Goal: Task Accomplishment & Management: Use online tool/utility

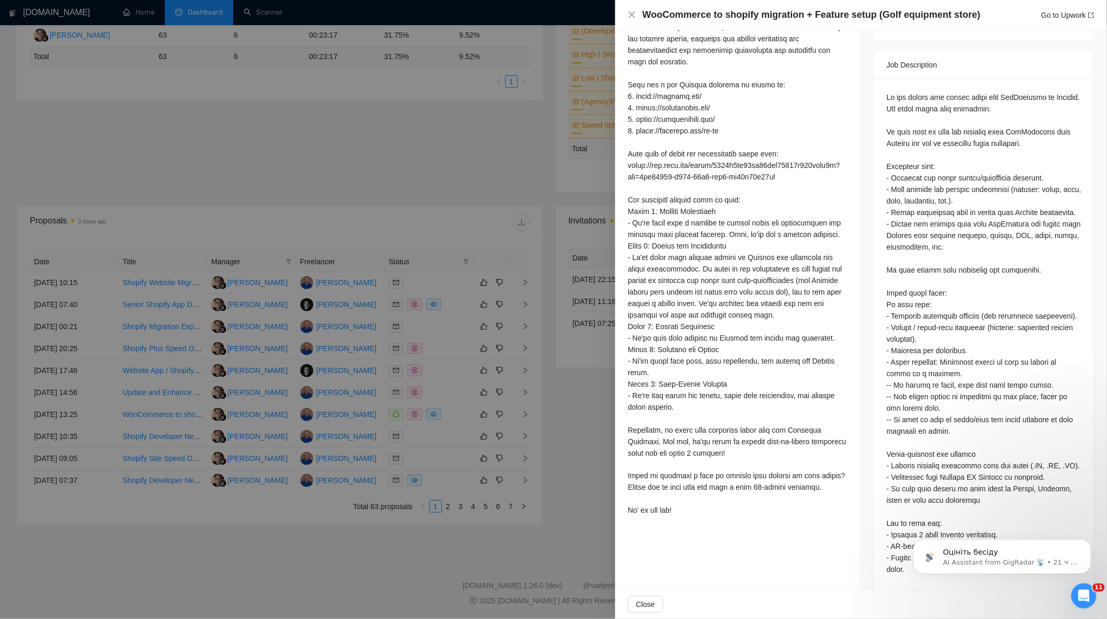
scroll to position [373, 0]
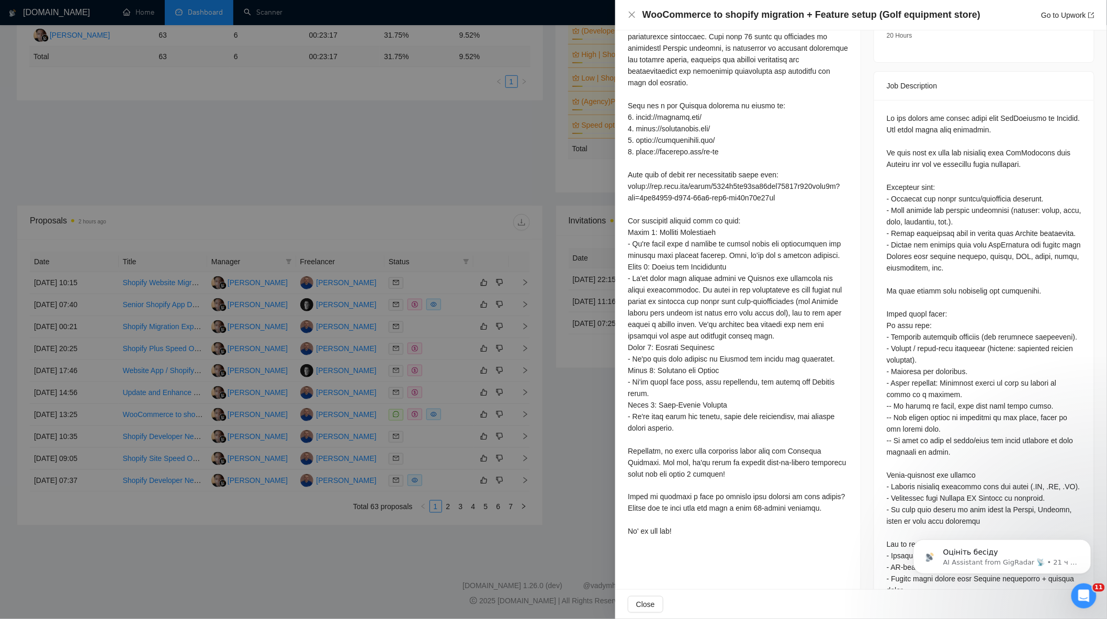
click at [481, 231] on div at bounding box center [553, 309] width 1107 height 619
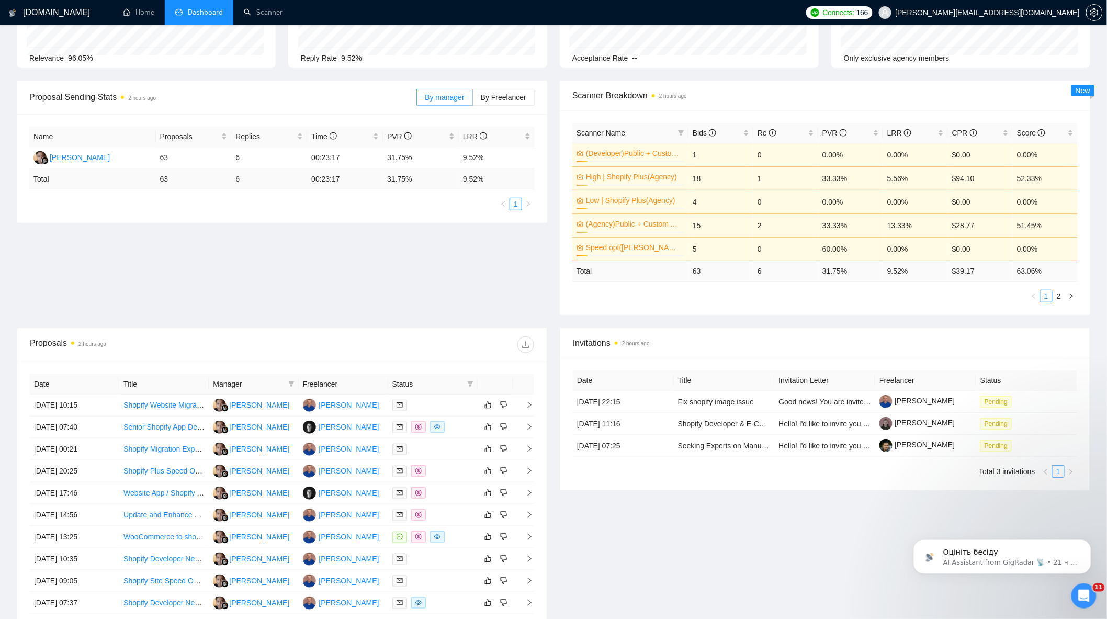
scroll to position [0, 0]
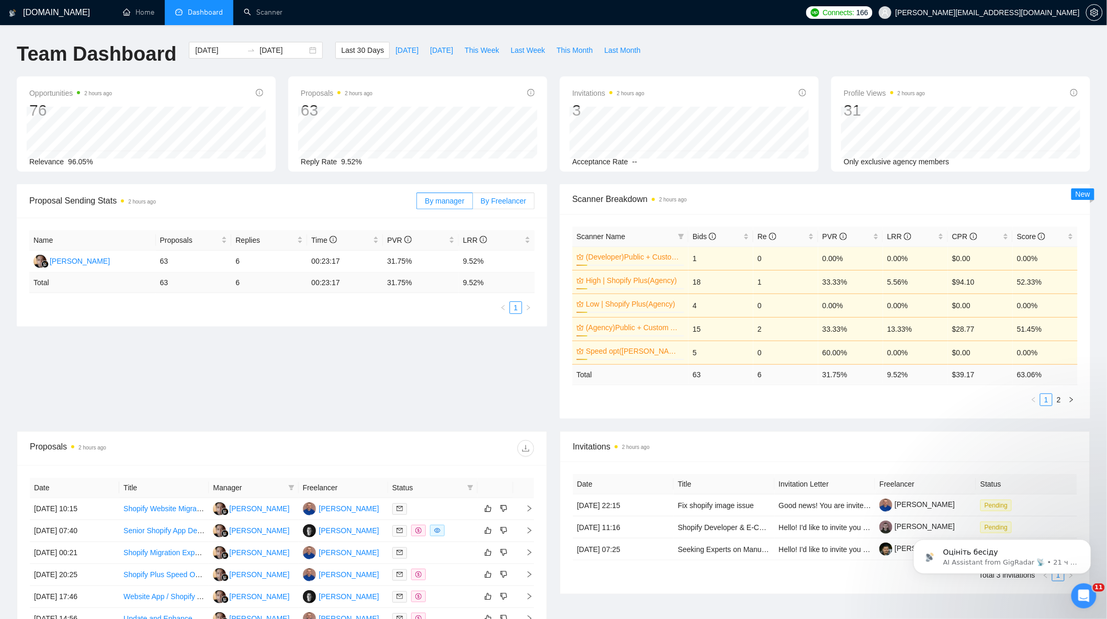
click at [524, 199] on span "By Freelancer" at bounding box center [504, 201] width 46 height 8
click at [473, 204] on input "By Freelancer" at bounding box center [473, 204] width 0 height 0
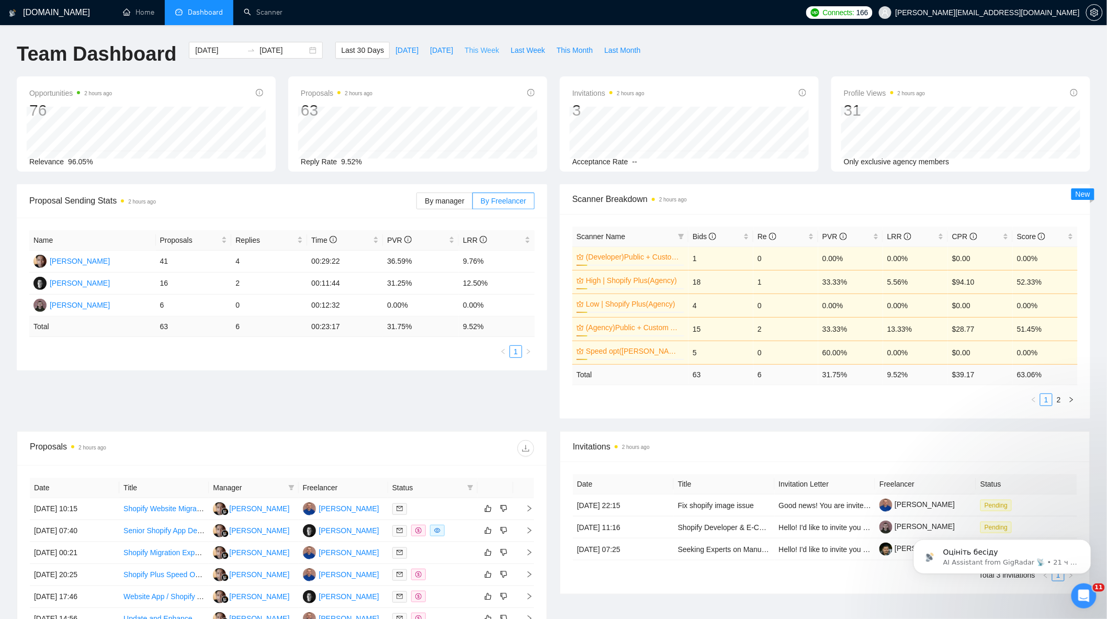
click at [488, 51] on span "This Week" at bounding box center [482, 50] width 35 height 12
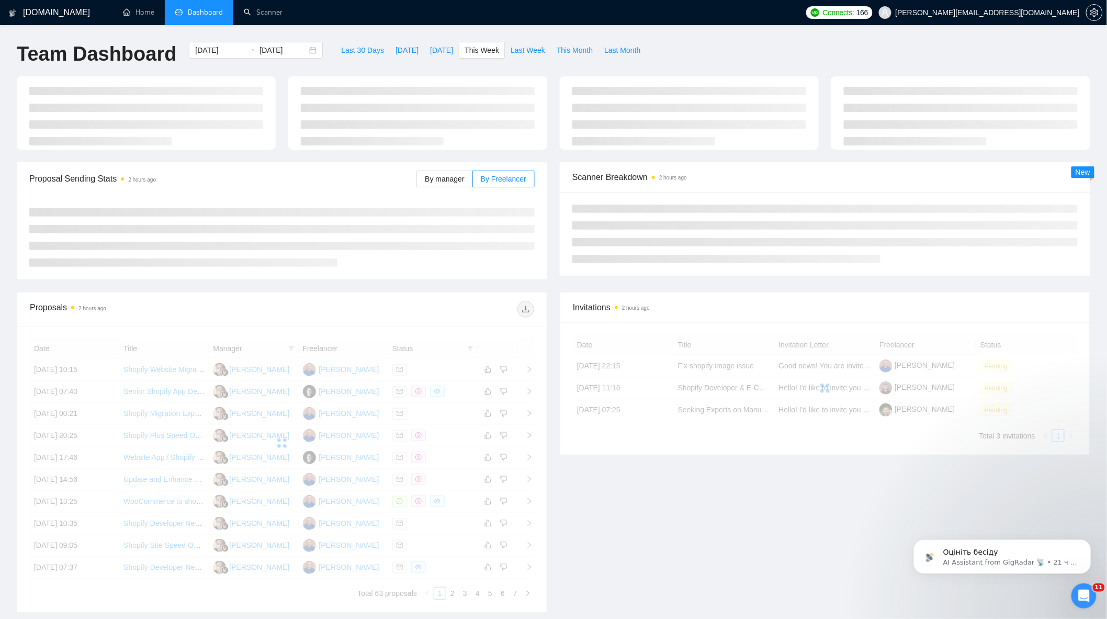
type input "[DATE]"
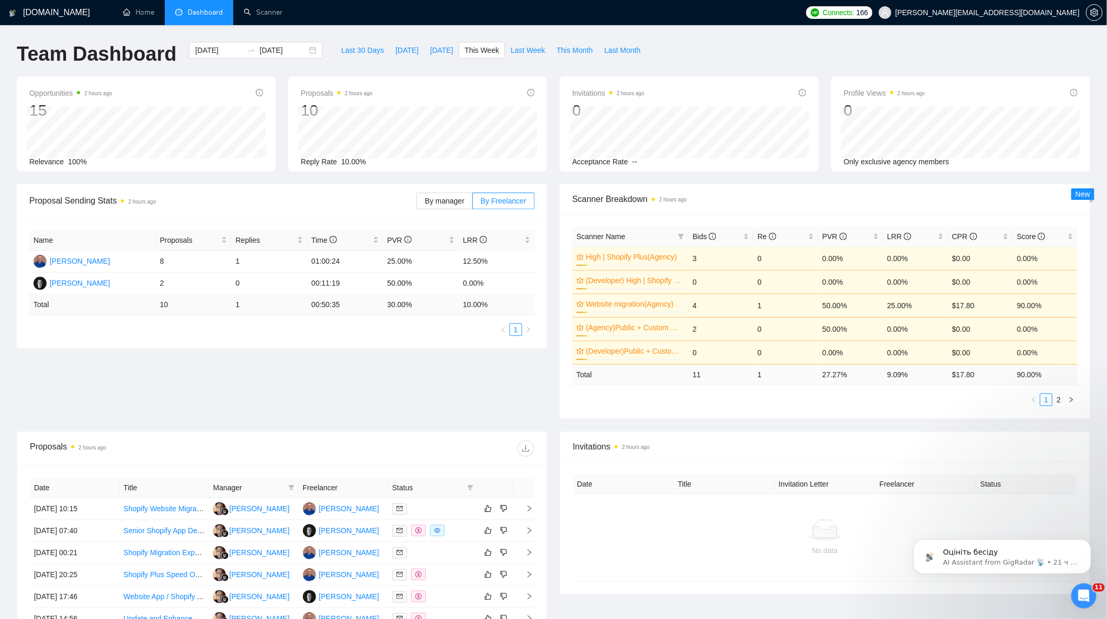
click at [222, 13] on li "Dashboard" at bounding box center [199, 12] width 69 height 25
click at [244, 10] on link "Scanner" at bounding box center [263, 12] width 39 height 9
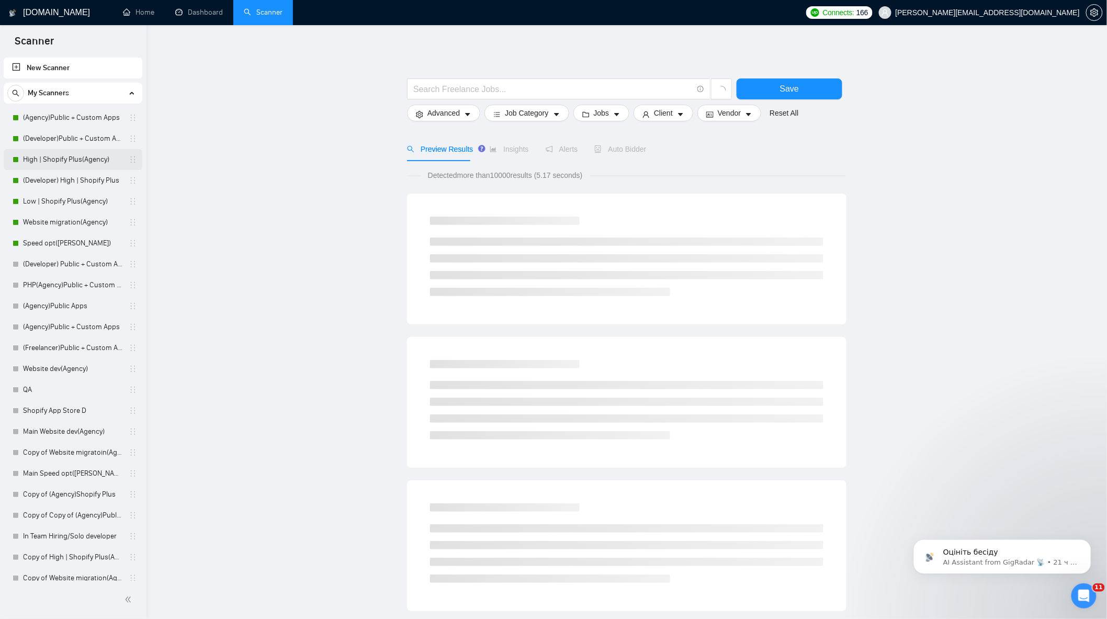
click at [70, 155] on link "High | Shopify Plus(Agency)" at bounding box center [72, 159] width 99 height 21
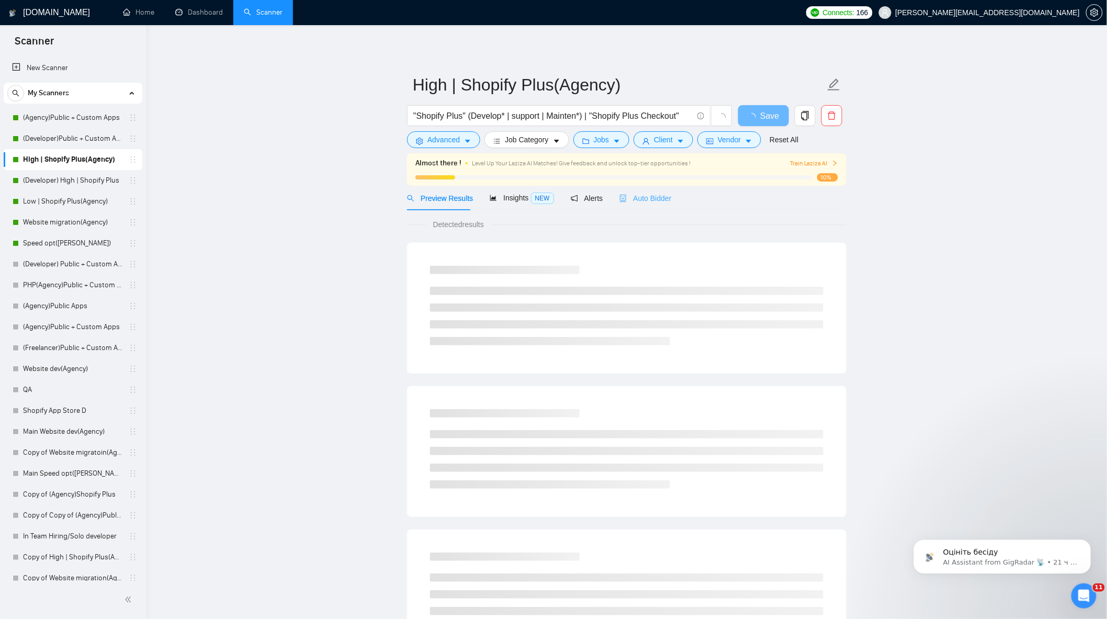
click at [635, 205] on div "Auto Bidder" at bounding box center [646, 198] width 52 height 25
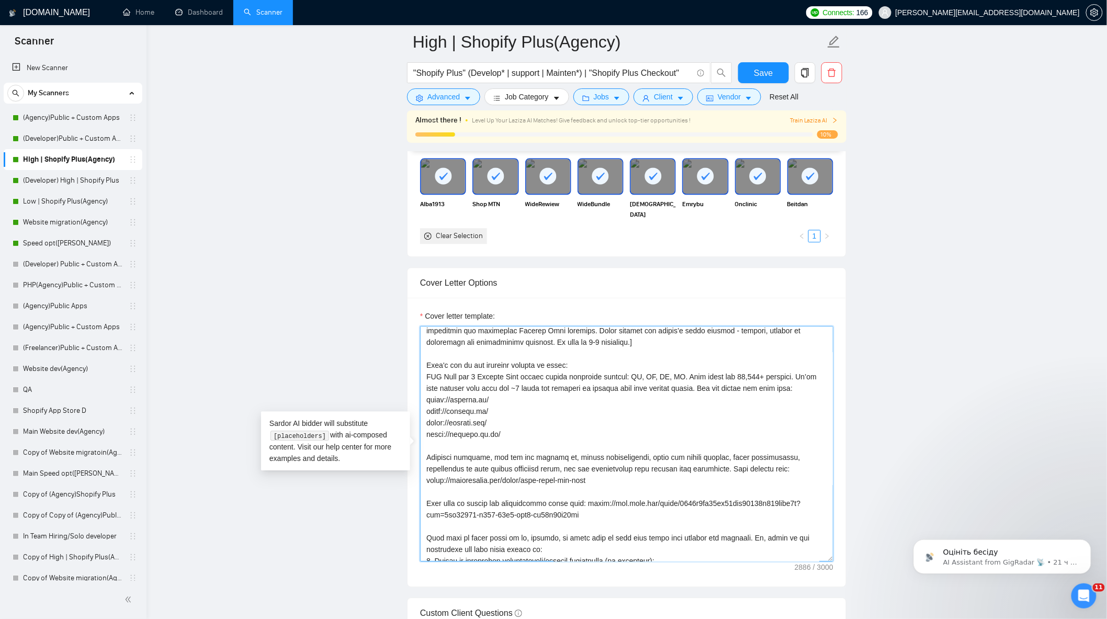
scroll to position [264, 0]
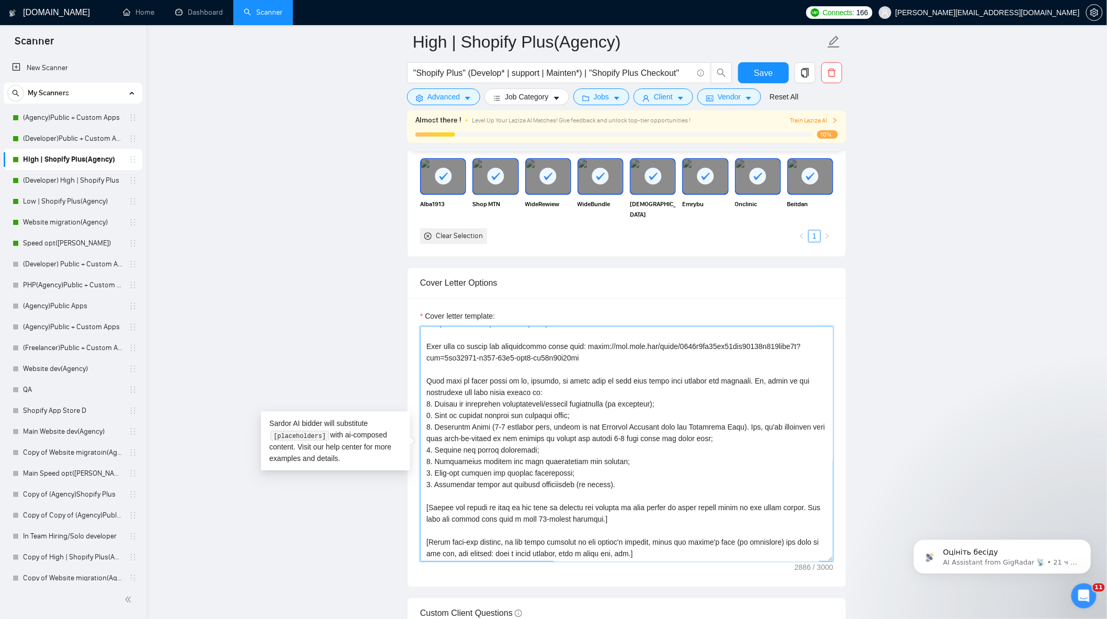
drag, startPoint x: 424, startPoint y: 340, endPoint x: 657, endPoint y: 565, distance: 323.5
click at [657, 562] on textarea "Cover letter template:" at bounding box center [626, 444] width 413 height 236
drag, startPoint x: 545, startPoint y: 460, endPoint x: 417, endPoint y: 456, distance: 128.8
click at [457, 414] on textarea "Cover letter template:" at bounding box center [626, 444] width 413 height 236
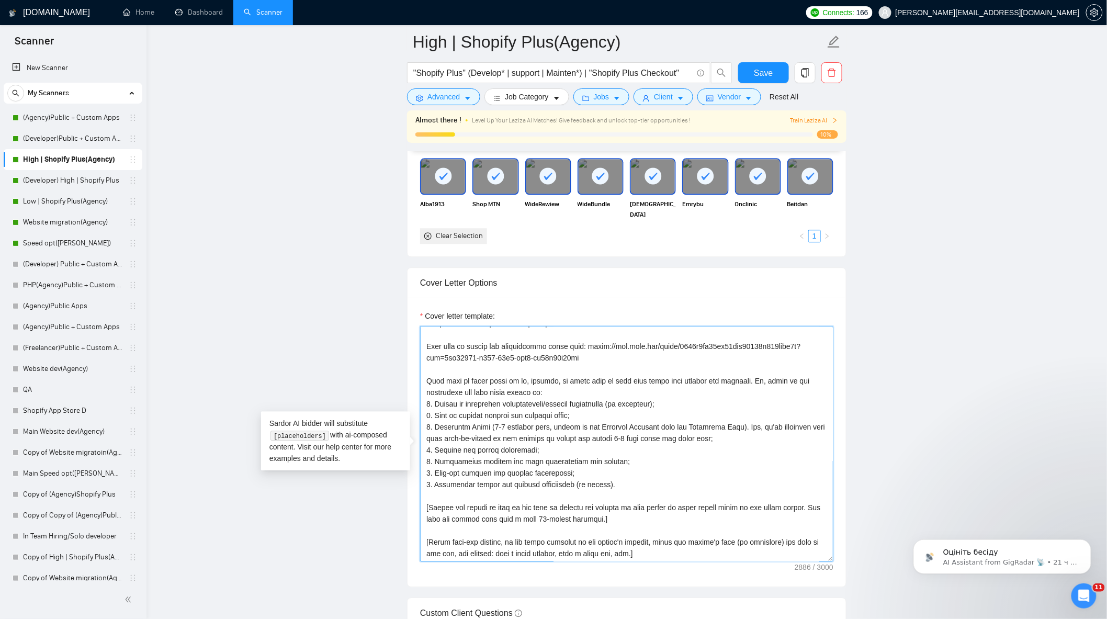
drag, startPoint x: 428, startPoint y: 388, endPoint x: 614, endPoint y: 463, distance: 200.3
click at [614, 463] on textarea "Cover letter template:" at bounding box center [626, 444] width 413 height 236
click at [624, 484] on textarea "Cover letter template:" at bounding box center [626, 444] width 413 height 236
drag, startPoint x: 425, startPoint y: 388, endPoint x: 624, endPoint y: 485, distance: 221.0
click at [626, 486] on textarea "Cover letter template:" at bounding box center [626, 444] width 413 height 236
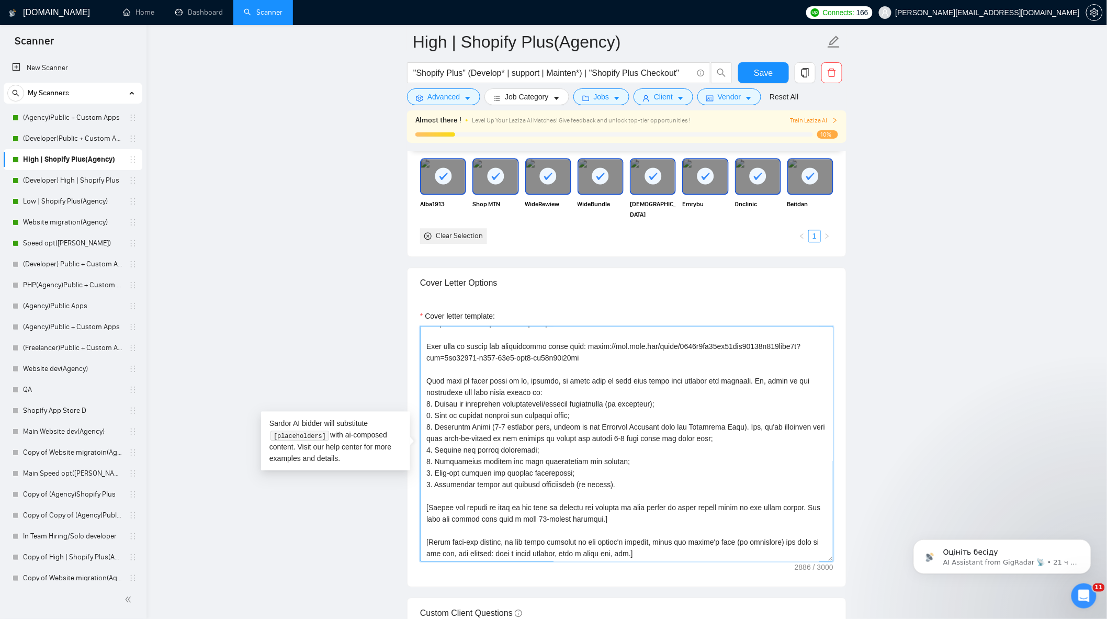
click at [568, 418] on textarea "Cover letter template:" at bounding box center [626, 444] width 413 height 236
drag, startPoint x: 608, startPoint y: 466, endPoint x: 424, endPoint y: 456, distance: 184.0
click at [424, 456] on textarea "Cover letter template:" at bounding box center [626, 444] width 413 height 236
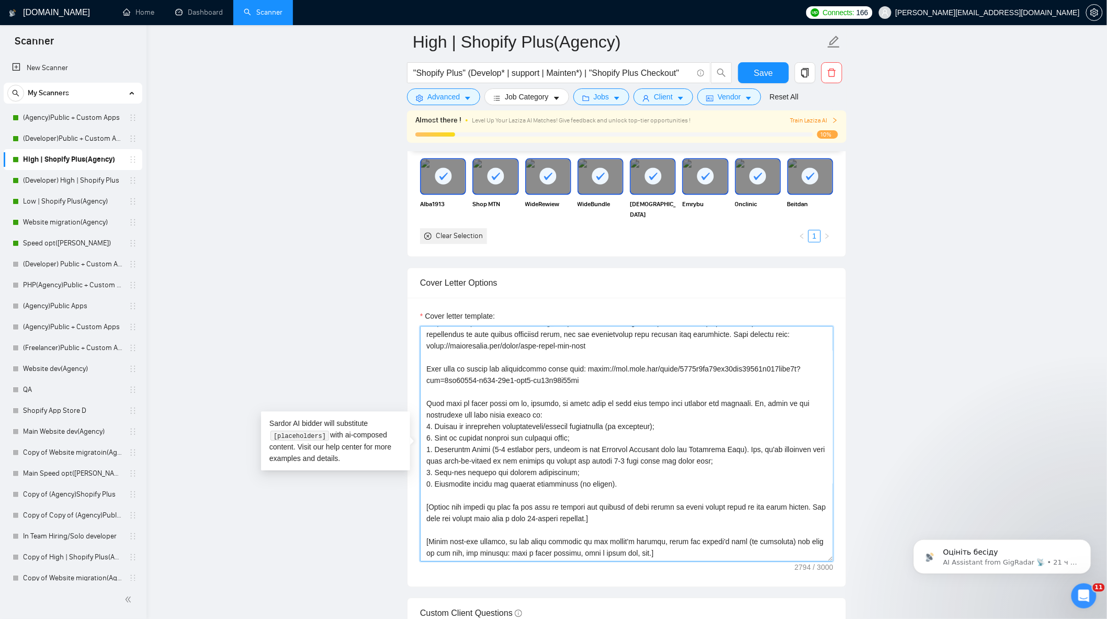
scroll to position [241, 0]
click at [430, 477] on textarea "Cover letter template:" at bounding box center [626, 444] width 413 height 236
drag, startPoint x: 550, startPoint y: 420, endPoint x: 405, endPoint y: 402, distance: 146.1
click at [405, 402] on main "High | Shopify Plus(Agency) "Shopify Plus" (Develop* | support | Mainten*) | "S…" at bounding box center [626, 564] width 927 height 3020
paste textarea "To move forward, here’s how we usually structure the next steps"
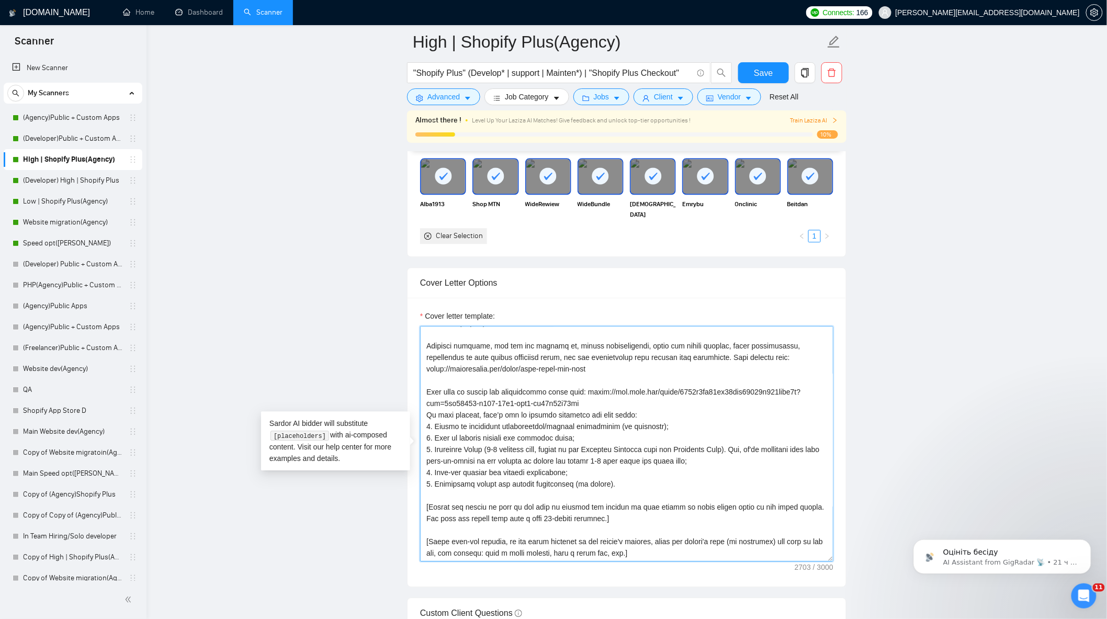
scroll to position [218, 0]
click at [599, 410] on textarea "Cover letter template:" at bounding box center [626, 444] width 413 height 236
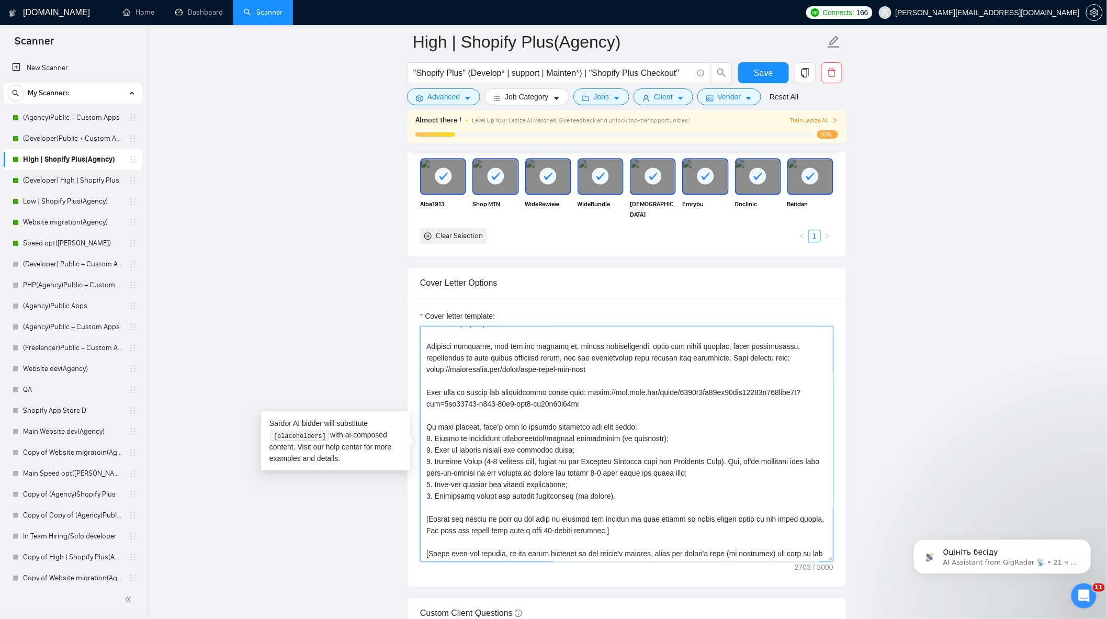
scroll to position [229, 0]
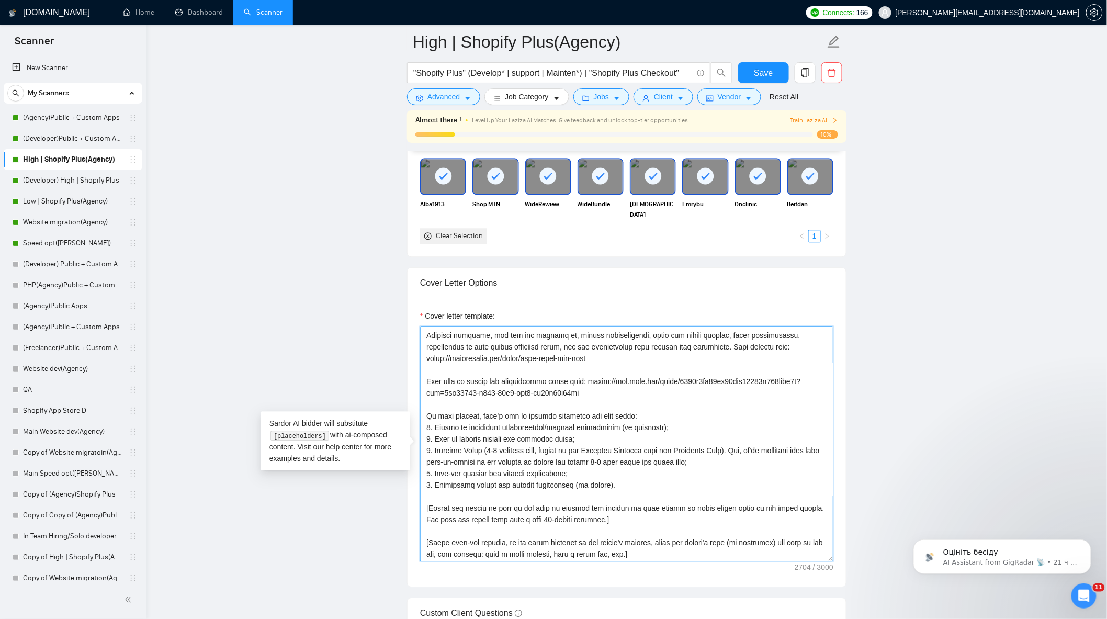
drag, startPoint x: 635, startPoint y: 420, endPoint x: 426, endPoint y: 415, distance: 208.9
click at [426, 415] on textarea "Cover letter template:" at bounding box center [626, 444] width 413 height 236
click at [646, 488] on textarea "Cover letter template:" at bounding box center [626, 444] width 413 height 236
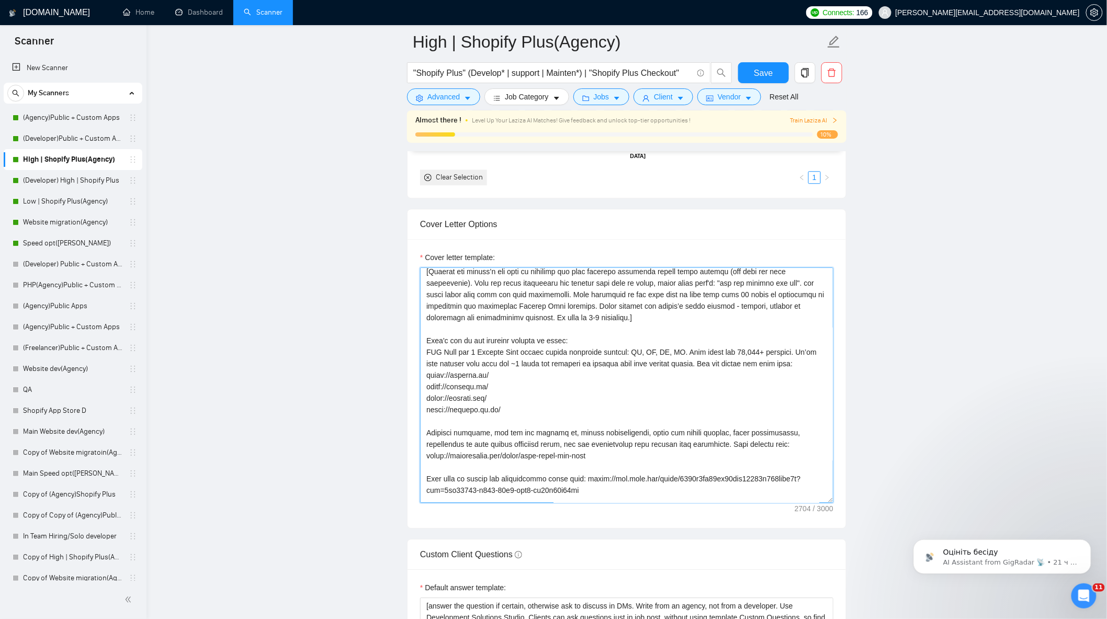
scroll to position [116, 0]
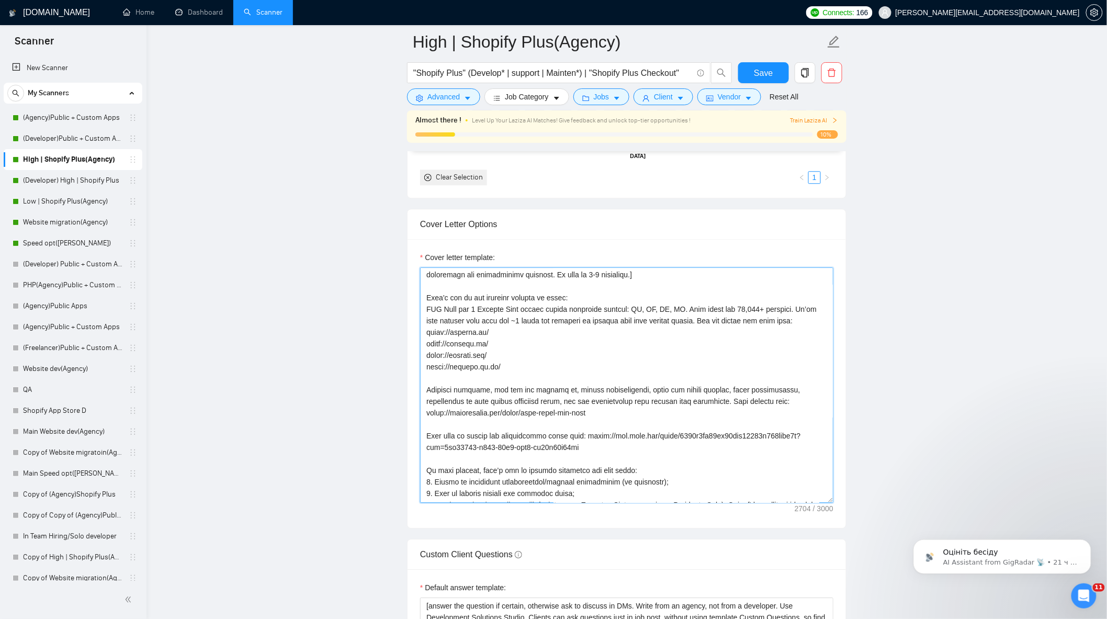
drag, startPoint x: 565, startPoint y: 302, endPoint x: 425, endPoint y: 302, distance: 139.7
click at [425, 302] on textarea "Cover letter template:" at bounding box center [626, 385] width 413 height 236
click at [519, 372] on textarea "Cover letter template:" at bounding box center [626, 385] width 413 height 236
drag, startPoint x: 608, startPoint y: 419, endPoint x: 425, endPoint y: 301, distance: 217.8
click at [425, 301] on textarea "Cover letter template:" at bounding box center [626, 385] width 413 height 236
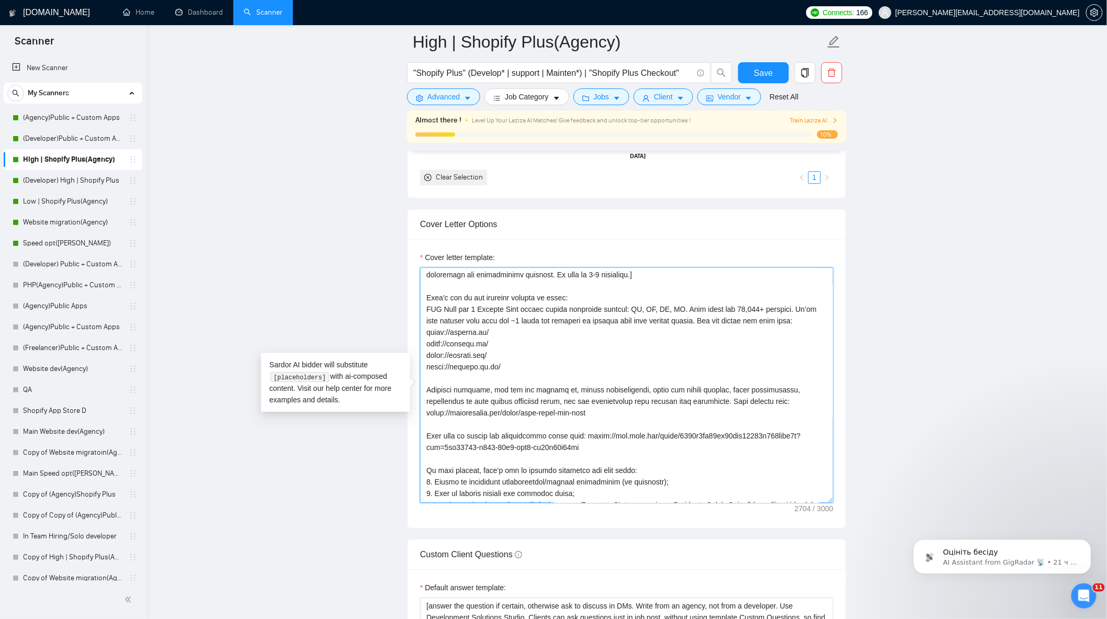
click at [530, 407] on textarea "Cover letter template:" at bounding box center [626, 385] width 413 height 236
drag, startPoint x: 561, startPoint y: 306, endPoint x: 426, endPoint y: 306, distance: 135.0
click at [426, 306] on textarea "Cover letter template:" at bounding box center [626, 385] width 413 height 236
drag, startPoint x: 639, startPoint y: 301, endPoint x: 425, endPoint y: 309, distance: 214.2
click at [425, 309] on textarea "Cover letter template:" at bounding box center [626, 385] width 413 height 236
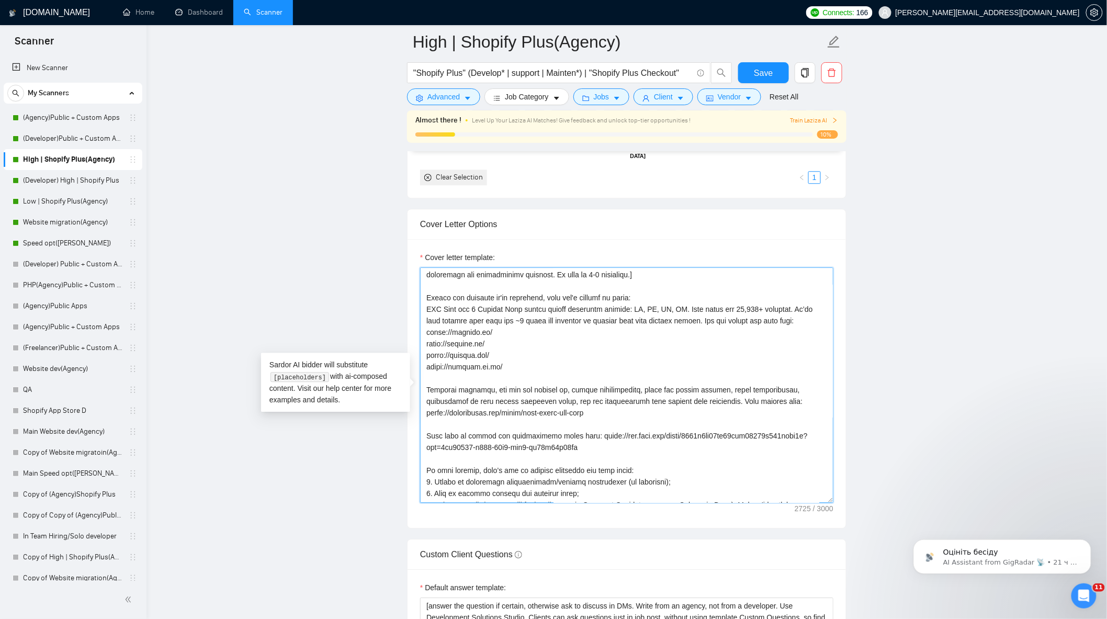
click at [634, 304] on textarea "Cover letter template:" at bounding box center [626, 385] width 413 height 236
drag, startPoint x: 632, startPoint y: 302, endPoint x: 401, endPoint y: 297, distance: 231.4
click at [401, 297] on main "High | Shopify Plus(Agency) "Shopify Plus" (Develop* | support | Mainten*) | "S…" at bounding box center [626, 505] width 927 height 3020
paste textarea "Among the projects we’ve delivered, one that’"
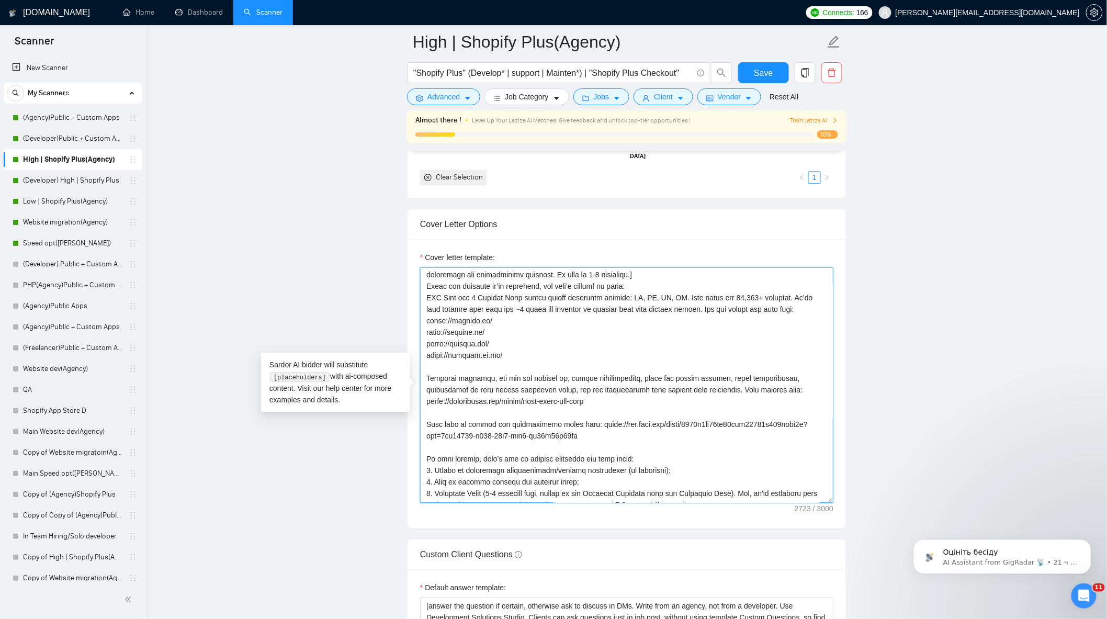
click at [637, 283] on textarea "Cover letter template:" at bounding box center [626, 385] width 413 height 236
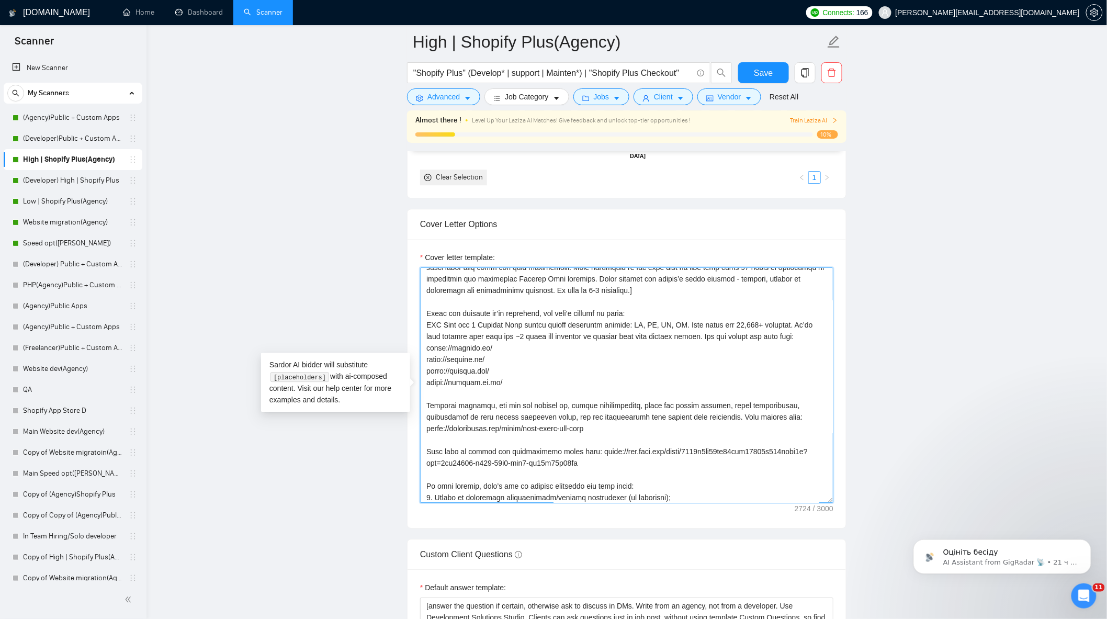
scroll to position [128, 0]
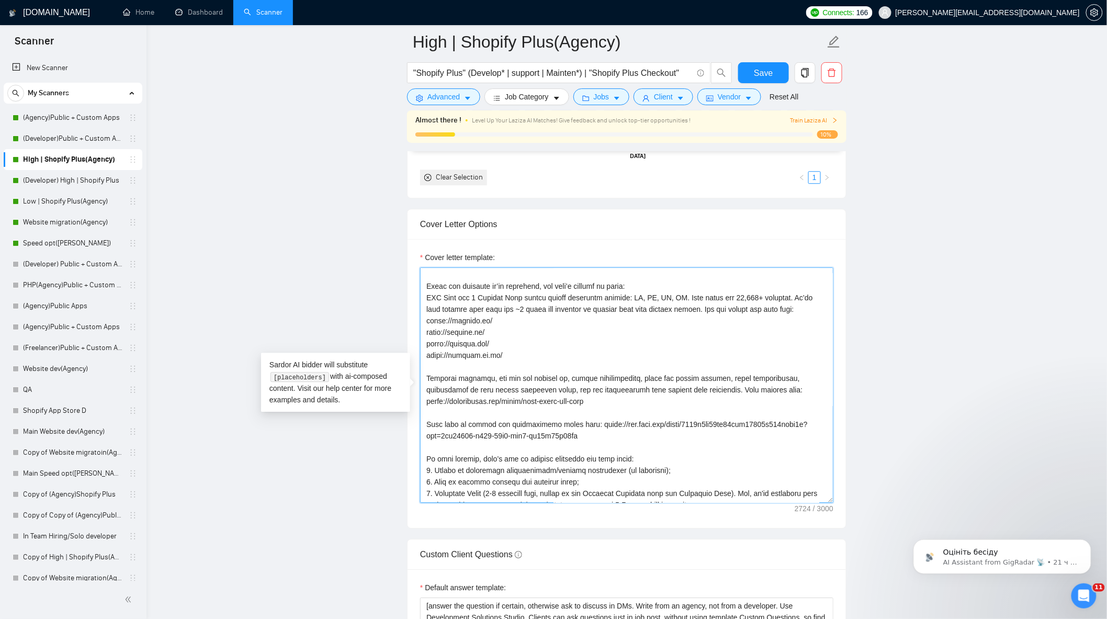
drag, startPoint x: 624, startPoint y: 292, endPoint x: 417, endPoint y: 296, distance: 207.3
click at [417, 296] on div "Cover letter template:" at bounding box center [627, 383] width 439 height 289
click at [556, 310] on textarea "Cover letter template:" at bounding box center [626, 385] width 413 height 236
drag, startPoint x: 558, startPoint y: 292, endPoint x: 546, endPoint y: 294, distance: 11.7
click at [546, 294] on textarea "Cover letter template:" at bounding box center [626, 385] width 413 height 236
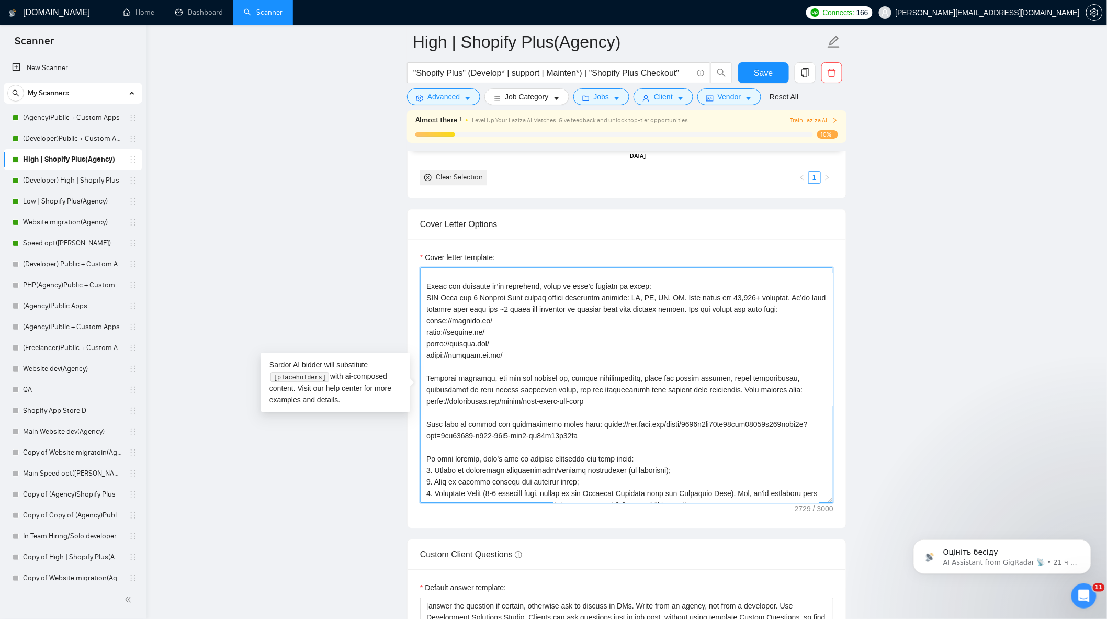
drag, startPoint x: 590, startPoint y: 292, endPoint x: 571, endPoint y: 290, distance: 18.3
click at [571, 290] on textarea "Cover letter template:" at bounding box center [626, 385] width 413 height 236
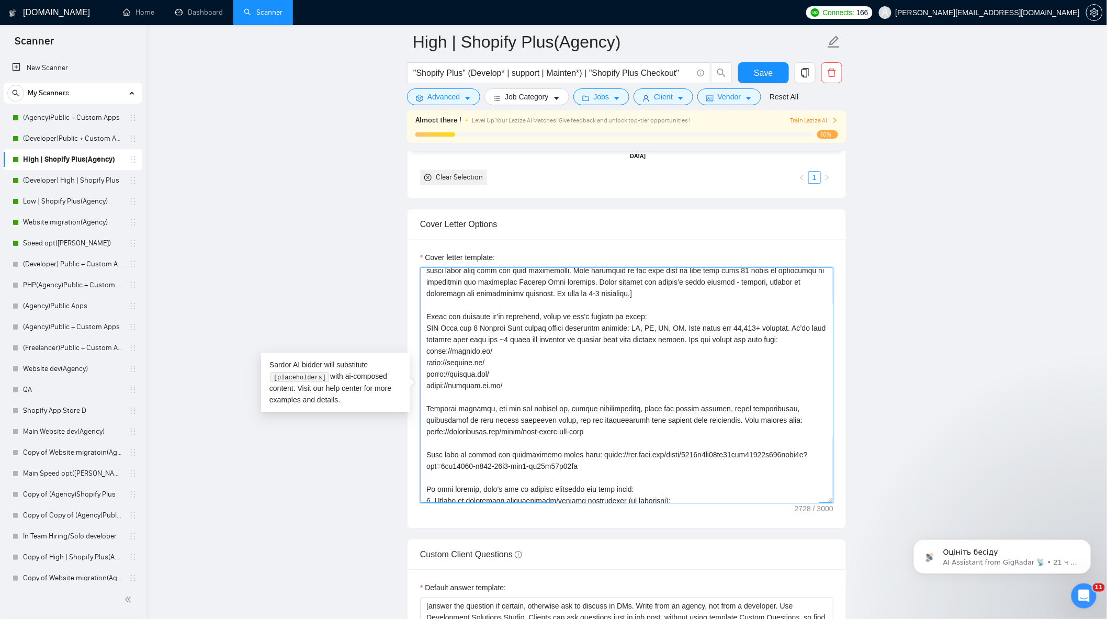
drag, startPoint x: 592, startPoint y: 282, endPoint x: 417, endPoint y: 326, distance: 180.4
click at [417, 326] on div "Cover letter template:" at bounding box center [627, 383] width 439 height 289
click at [571, 329] on textarea "Cover letter template:" at bounding box center [626, 385] width 413 height 236
drag, startPoint x: 588, startPoint y: 321, endPoint x: 592, endPoint y: 327, distance: 7.4
click at [588, 322] on textarea "Cover letter template:" at bounding box center [626, 385] width 413 height 236
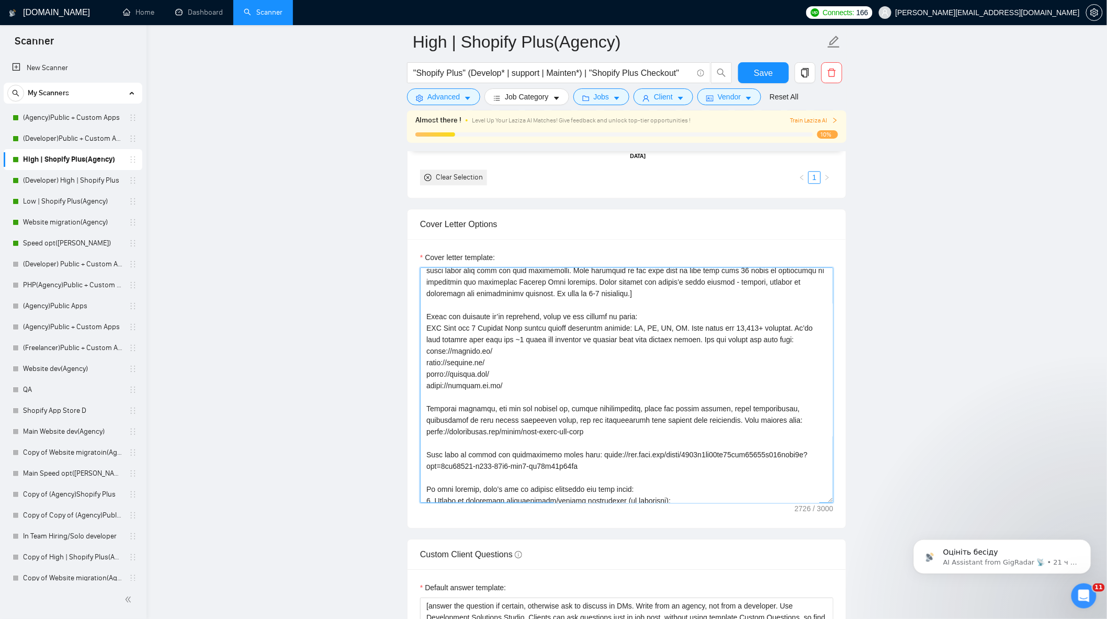
scroll to position [116, 0]
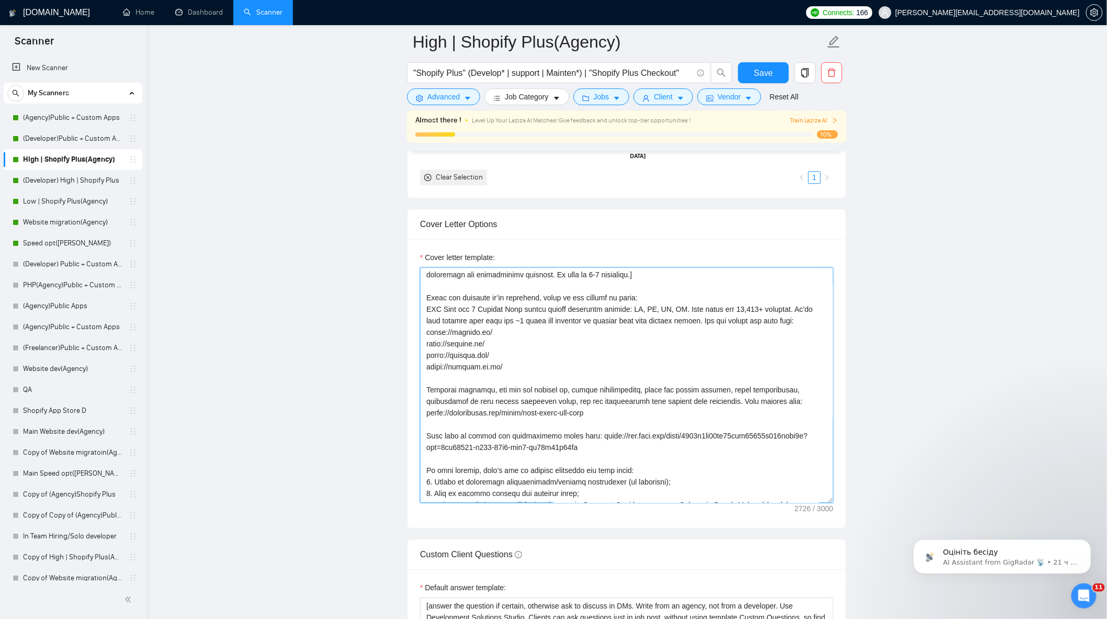
drag, startPoint x: 578, startPoint y: 454, endPoint x: 428, endPoint y: 443, distance: 150.6
click at [428, 443] on textarea "Cover letter template:" at bounding box center [626, 385] width 413 height 236
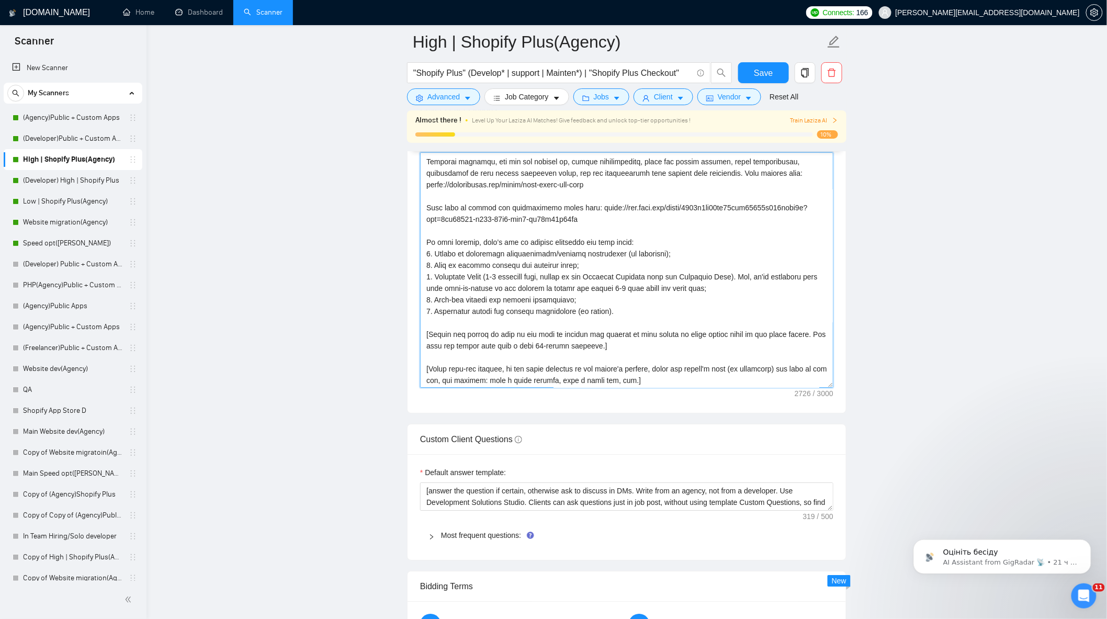
scroll to position [1163, 0]
click at [514, 277] on textarea "Cover letter template:" at bounding box center [626, 269] width 413 height 236
click at [521, 281] on textarea "Cover letter template:" at bounding box center [626, 269] width 413 height 236
click at [490, 281] on textarea "Cover letter template:" at bounding box center [626, 269] width 413 height 236
click at [775, 302] on textarea "Cover letter template:" at bounding box center [626, 269] width 413 height 236
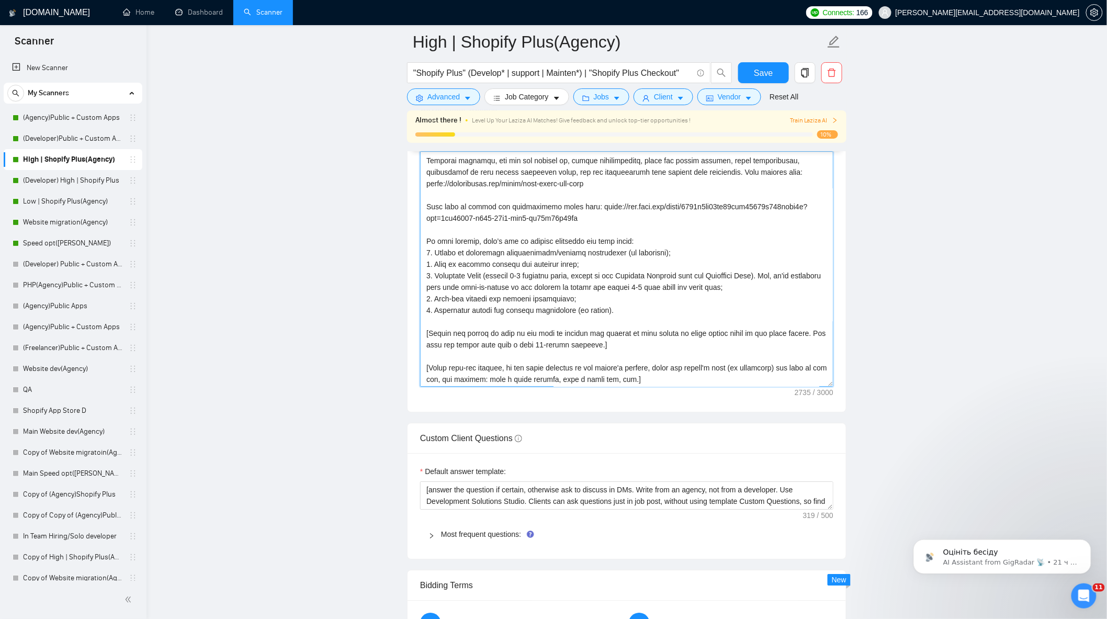
click at [604, 304] on textarea "Cover letter template:" at bounding box center [626, 269] width 413 height 236
click at [598, 312] on textarea "Cover letter template:" at bounding box center [626, 269] width 413 height 236
click at [629, 311] on textarea "Cover letter template:" at bounding box center [626, 269] width 413 height 236
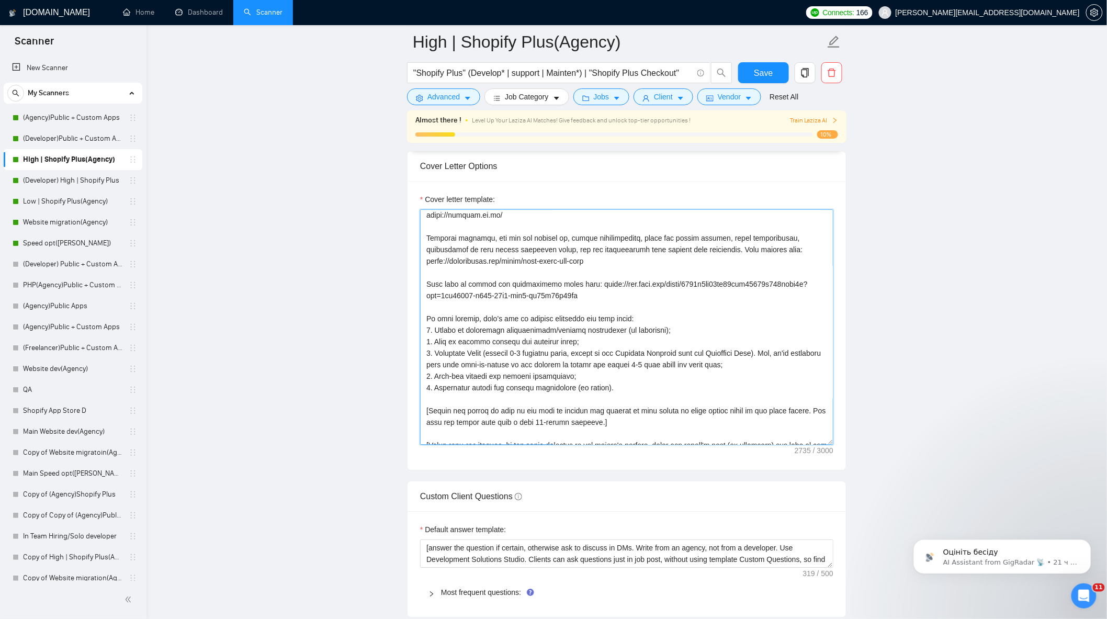
scroll to position [229, 0]
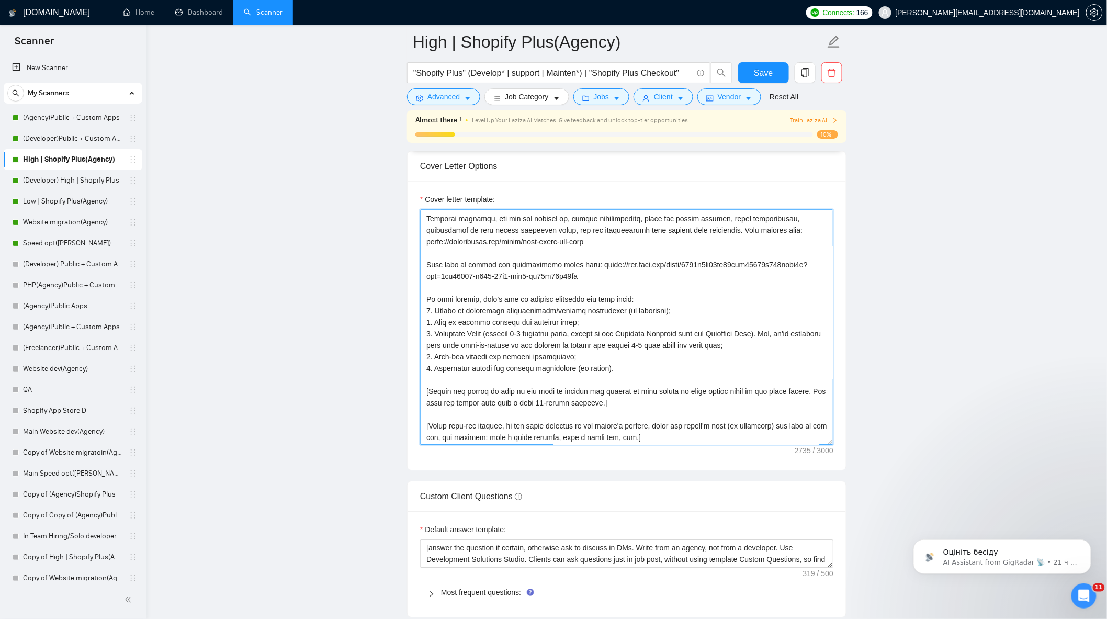
drag, startPoint x: 572, startPoint y: 285, endPoint x: 418, endPoint y: 274, distance: 154.7
click at [418, 274] on div "Cover letter template:" at bounding box center [627, 325] width 439 height 289
click at [487, 338] on textarea "Cover letter template:" at bounding box center [626, 327] width 413 height 236
paste textarea "Project and budget estimation; 5. Preliminary roadmap for full transparency and…"
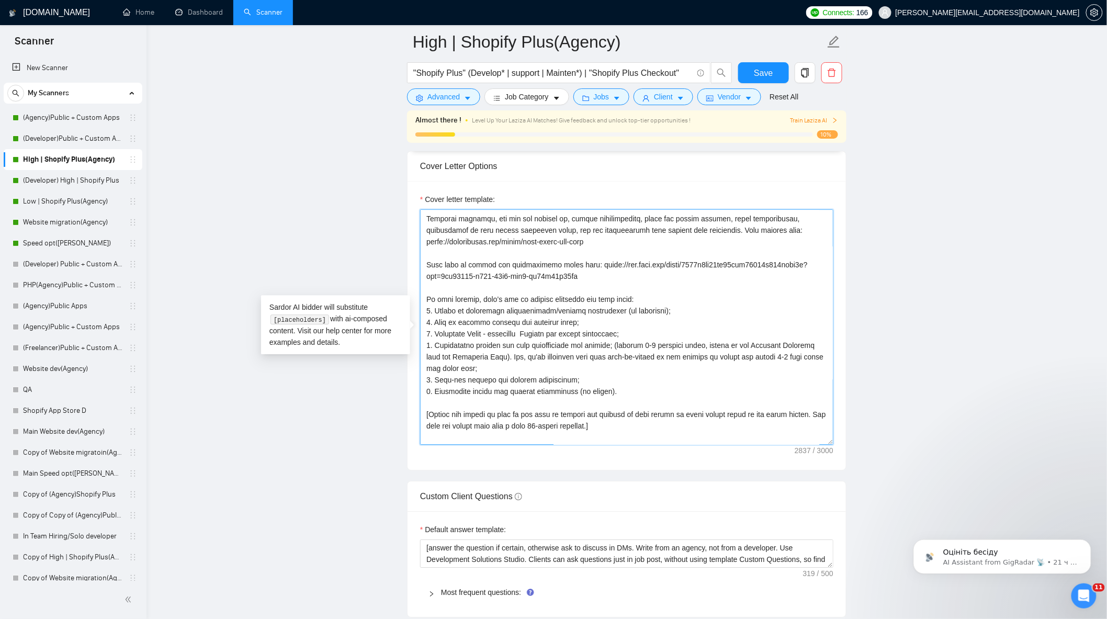
click at [527, 339] on textarea "Cover letter template:" at bounding box center [626, 327] width 413 height 236
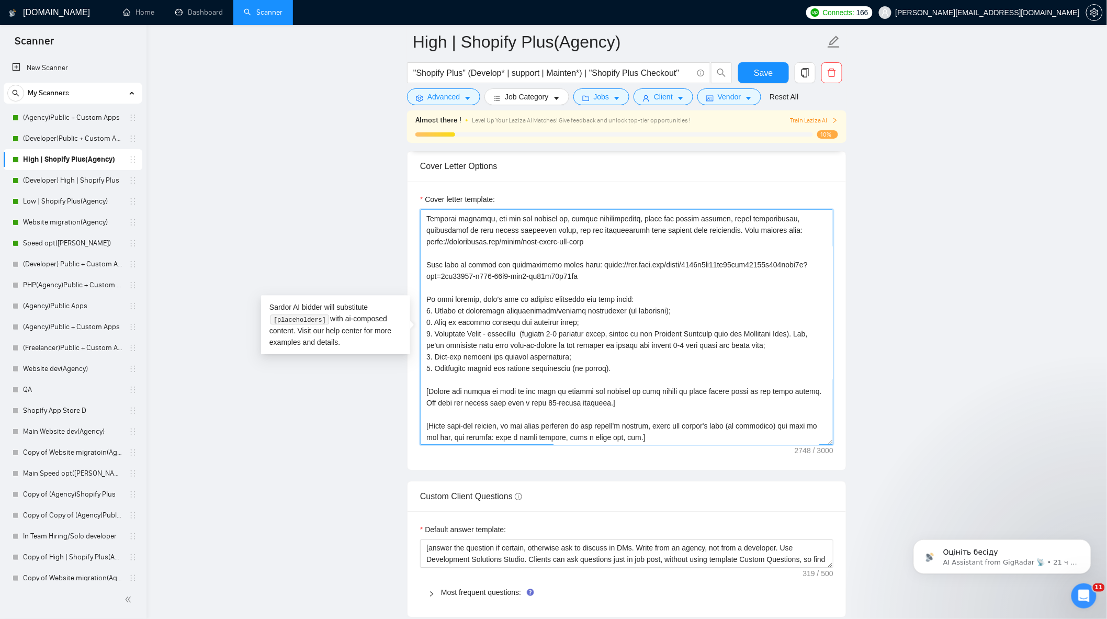
click at [548, 354] on textarea "Cover letter template:" at bounding box center [626, 327] width 413 height 236
drag, startPoint x: 524, startPoint y: 339, endPoint x: 498, endPoint y: 342, distance: 26.4
click at [498, 342] on textarea "Cover letter template:" at bounding box center [626, 327] width 413 height 236
click at [528, 340] on textarea "Cover letter template:" at bounding box center [626, 327] width 413 height 236
click at [522, 342] on textarea "Cover letter template:" at bounding box center [626, 327] width 413 height 236
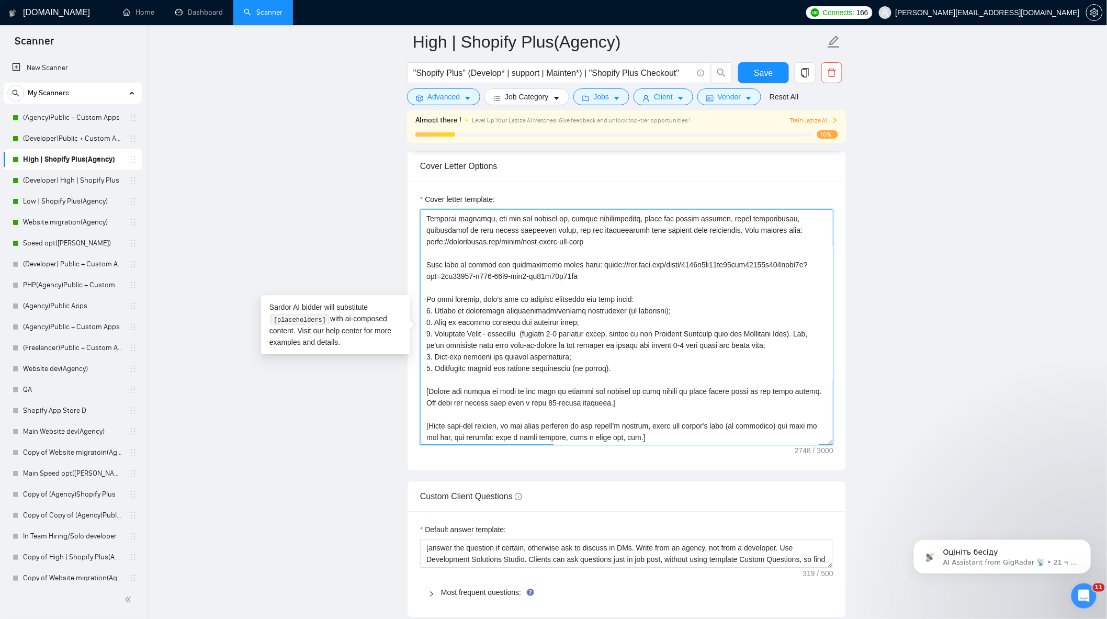
click at [524, 340] on textarea "Cover letter template:" at bounding box center [626, 327] width 413 height 236
paste textarea "Project and budget estimation; Preliminary roadmap for full transparency and cl…"
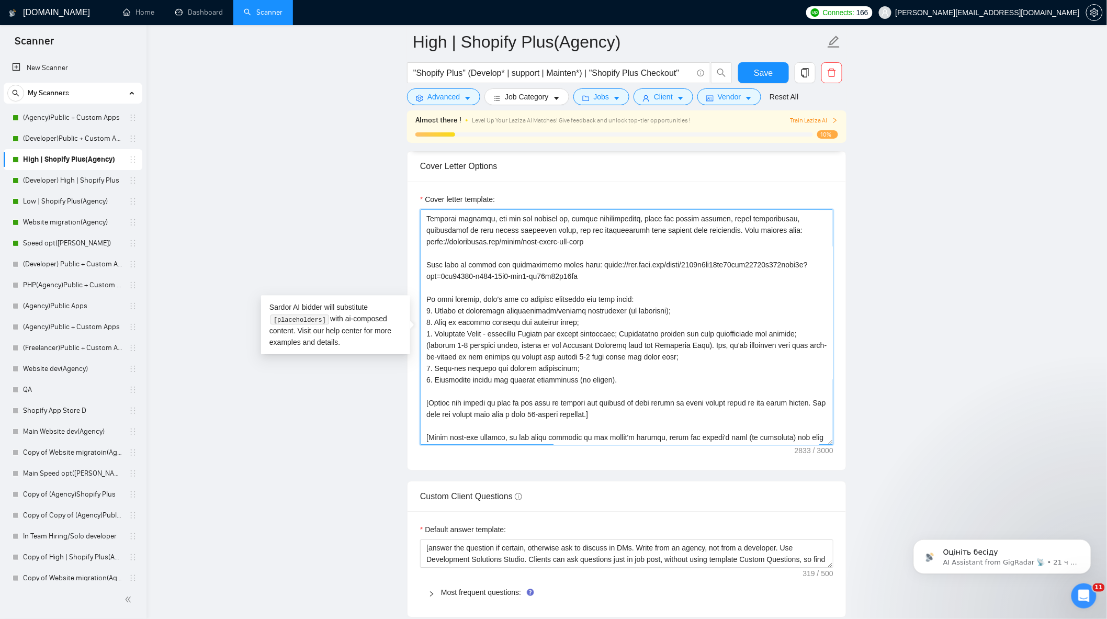
click at [529, 338] on textarea "Cover letter template:" at bounding box center [626, 327] width 413 height 236
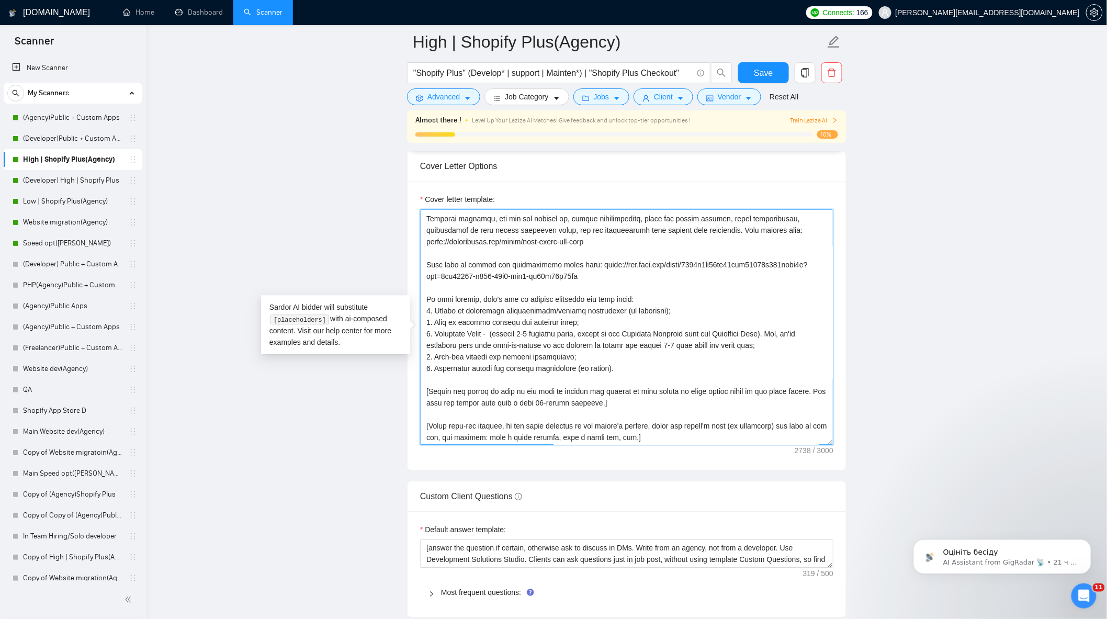
drag, startPoint x: 587, startPoint y: 339, endPoint x: 495, endPoint y: 339, distance: 91.6
click at [495, 339] on textarea "Cover letter template:" at bounding box center [626, 327] width 413 height 236
drag, startPoint x: 687, startPoint y: 338, endPoint x: 704, endPoint y: 364, distance: 30.6
click at [688, 338] on textarea "Cover letter template:" at bounding box center [626, 327] width 413 height 236
click at [496, 337] on textarea "Cover letter template:" at bounding box center [626, 327] width 413 height 236
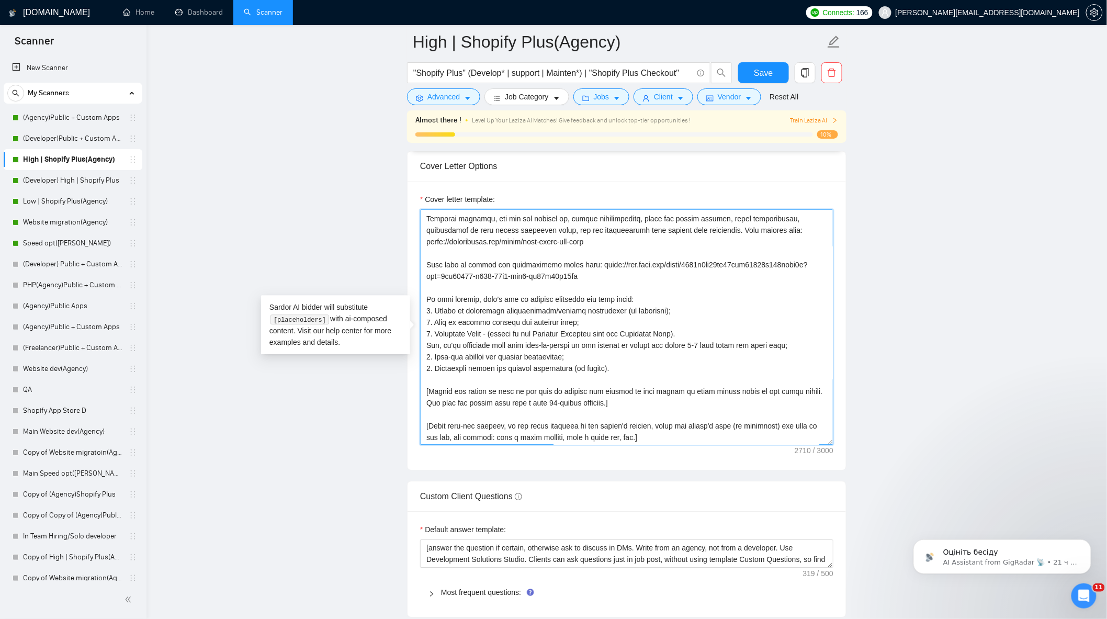
drag, startPoint x: 768, startPoint y: 351, endPoint x: 423, endPoint y: 341, distance: 345.0
click at [423, 341] on textarea "Cover letter template:" at bounding box center [626, 327] width 413 height 236
paste textarea "Discovery Phase (led by our Delivery Director and Solutions Team) — a focused 5…"
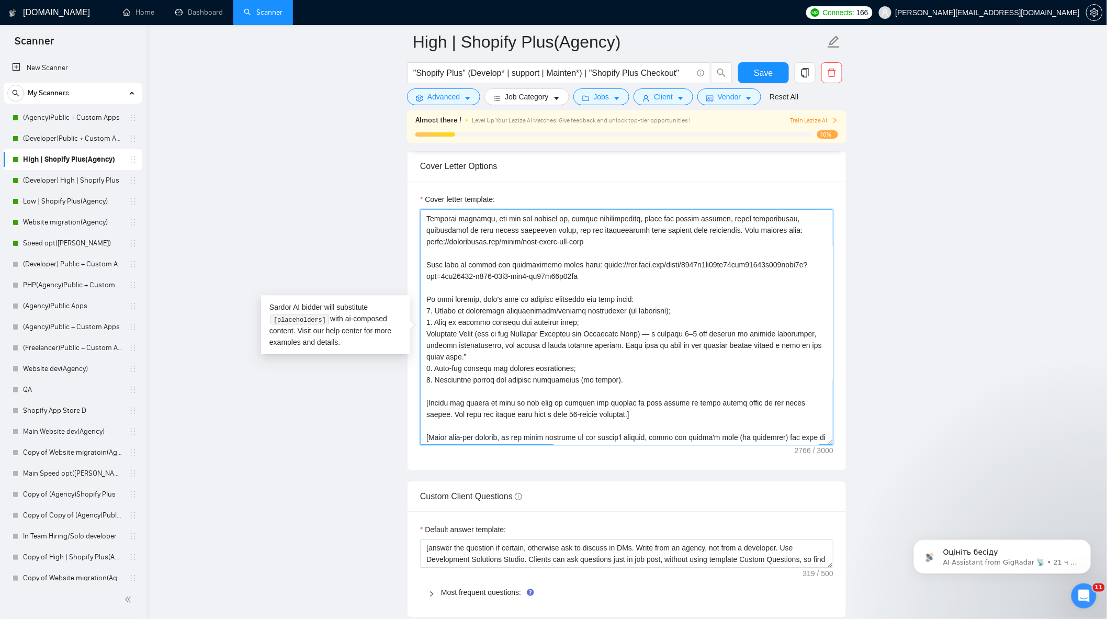
drag, startPoint x: 426, startPoint y: 340, endPoint x: 453, endPoint y: 383, distance: 50.1
click at [426, 340] on textarea "Cover letter template:" at bounding box center [626, 327] width 413 height 236
click at [656, 339] on textarea "Cover letter template:" at bounding box center [626, 327] width 413 height 236
drag, startPoint x: 713, startPoint y: 339, endPoint x: 686, endPoint y: 342, distance: 26.8
click at [686, 342] on textarea "Cover letter template:" at bounding box center [626, 327] width 413 height 236
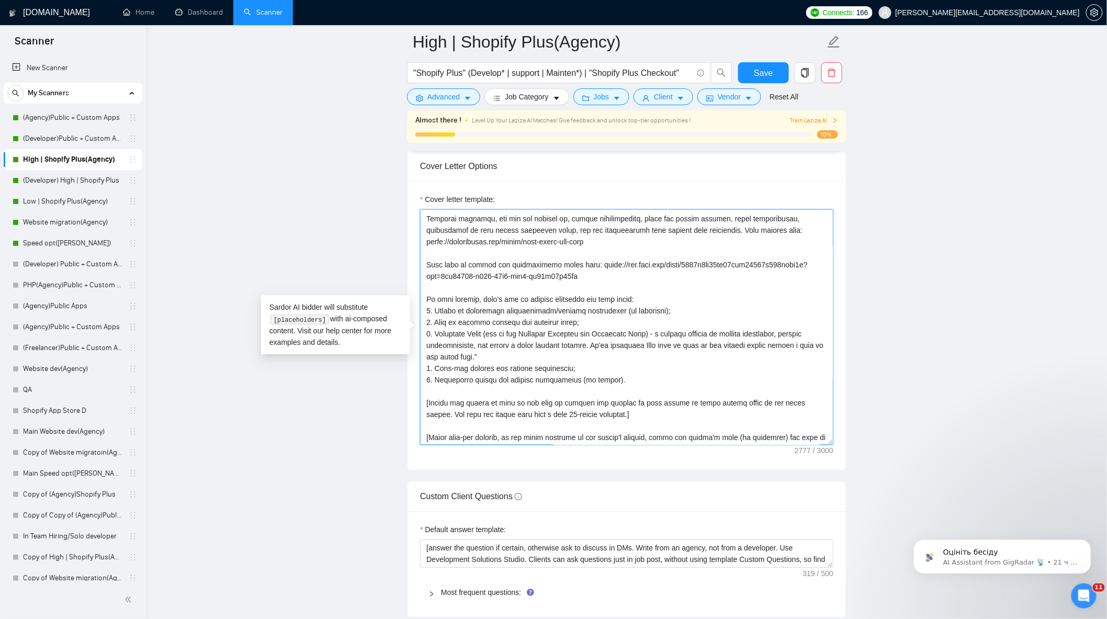
click at [647, 351] on textarea "Cover letter template:" at bounding box center [626, 327] width 413 height 236
click at [684, 369] on textarea "Cover letter template:" at bounding box center [626, 327] width 413 height 236
click at [685, 362] on textarea "Cover letter template:" at bounding box center [626, 327] width 413 height 236
drag, startPoint x: 468, startPoint y: 362, endPoint x: 757, endPoint y: 352, distance: 289.1
click at [757, 352] on textarea "Cover letter template:" at bounding box center [626, 327] width 413 height 236
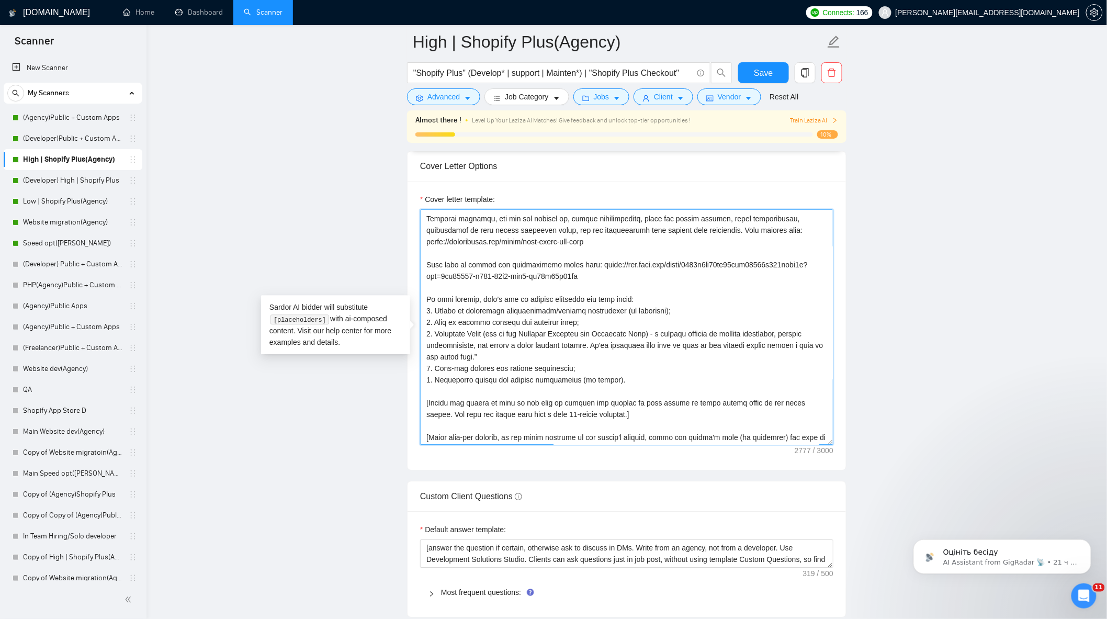
click at [755, 383] on textarea "Cover letter template:" at bounding box center [626, 327] width 413 height 236
drag, startPoint x: 700, startPoint y: 350, endPoint x: 475, endPoint y: 363, distance: 225.5
click at [475, 363] on textarea "Cover letter template:" at bounding box center [626, 327] width 413 height 236
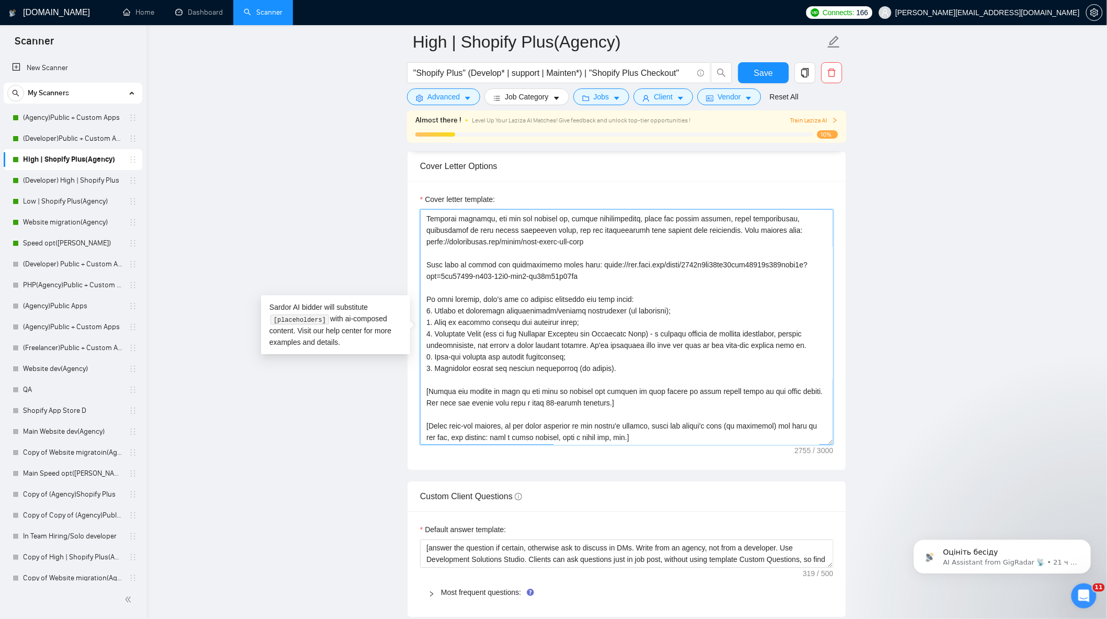
drag, startPoint x: 743, startPoint y: 350, endPoint x: 720, endPoint y: 351, distance: 23.1
click at [720, 351] on textarea "Cover letter template:" at bounding box center [626, 327] width 413 height 236
click at [644, 358] on textarea "Cover letter template:" at bounding box center [626, 327] width 413 height 236
drag, startPoint x: 428, startPoint y: 337, endPoint x: 606, endPoint y: 362, distance: 179.6
click at [607, 362] on textarea "Cover letter template:" at bounding box center [626, 327] width 413 height 236
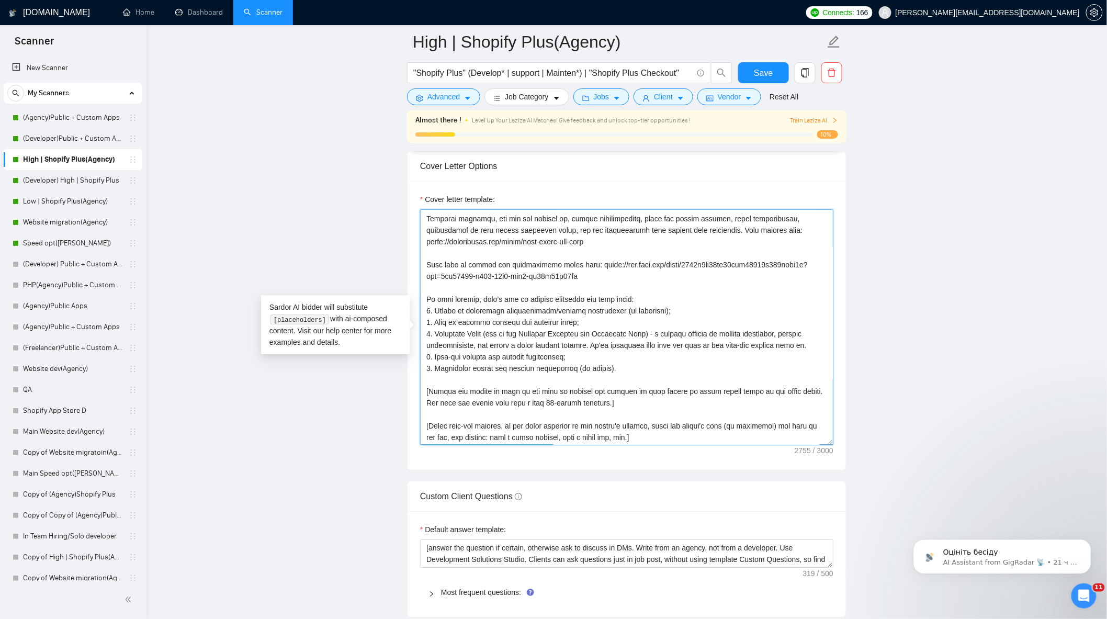
click at [606, 371] on textarea "Cover letter template:" at bounding box center [626, 327] width 413 height 236
drag, startPoint x: 767, startPoint y: 354, endPoint x: 720, endPoint y: 352, distance: 47.2
click at [720, 352] on textarea "Cover letter template:" at bounding box center [626, 327] width 413 height 236
paste textarea "move forward with us"
drag, startPoint x: 815, startPoint y: 353, endPoint x: 787, endPoint y: 354, distance: 28.3
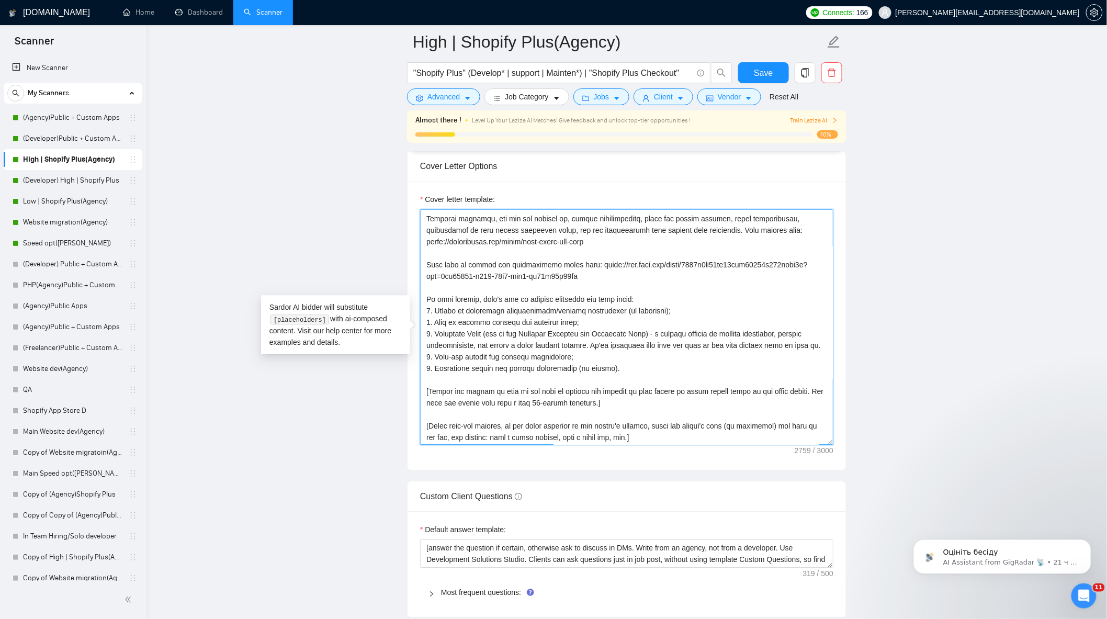
click at [787, 354] on textarea "Cover letter template:" at bounding box center [626, 327] width 413 height 236
drag, startPoint x: 619, startPoint y: 378, endPoint x: 423, endPoint y: 314, distance: 205.9
click at [423, 314] on textarea "Cover letter template:" at bounding box center [626, 327] width 413 height 236
click at [682, 380] on textarea "Cover letter template:" at bounding box center [626, 327] width 413 height 236
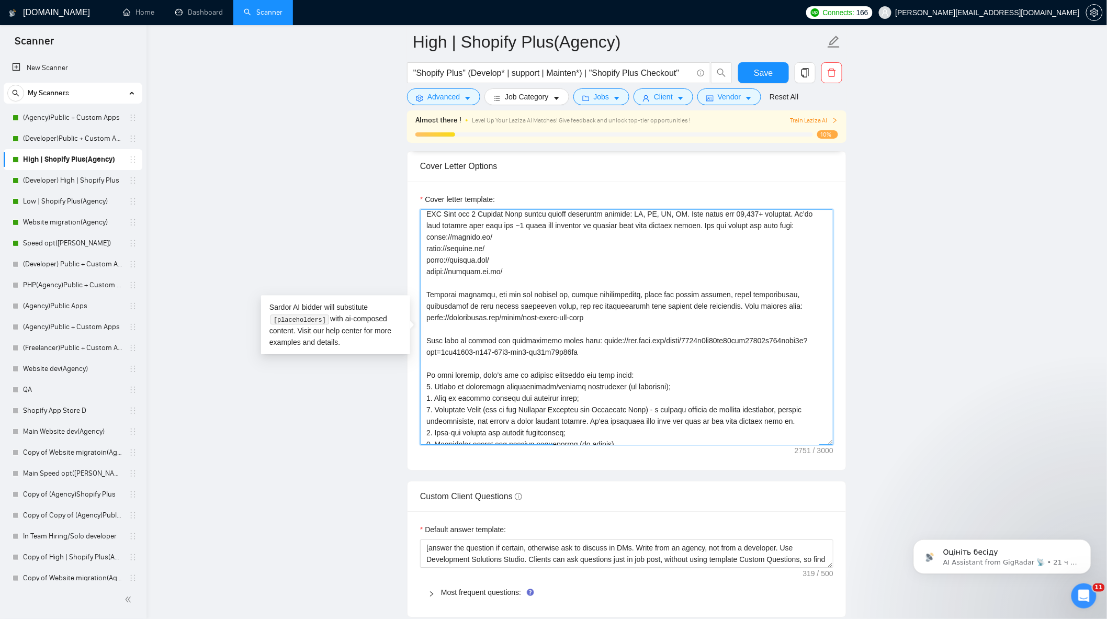
scroll to position [171, 0]
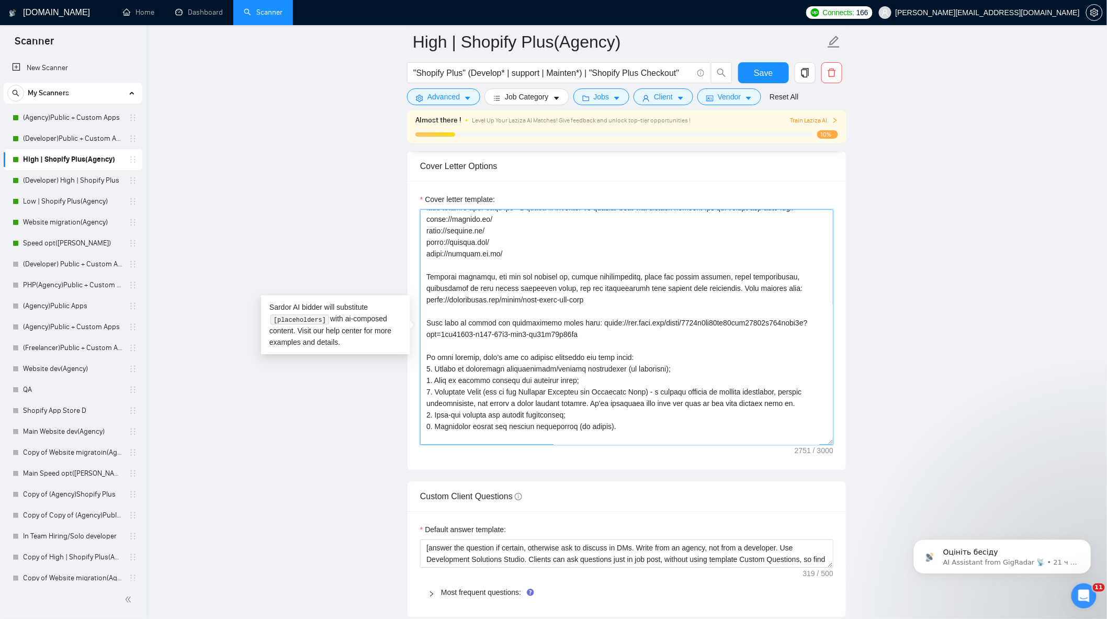
drag, startPoint x: 585, startPoint y: 343, endPoint x: 440, endPoint y: 322, distance: 146.5
click at [440, 322] on textarea "Cover letter template:" at bounding box center [626, 327] width 413 height 236
click at [546, 302] on textarea "Cover letter template:" at bounding box center [626, 327] width 413 height 236
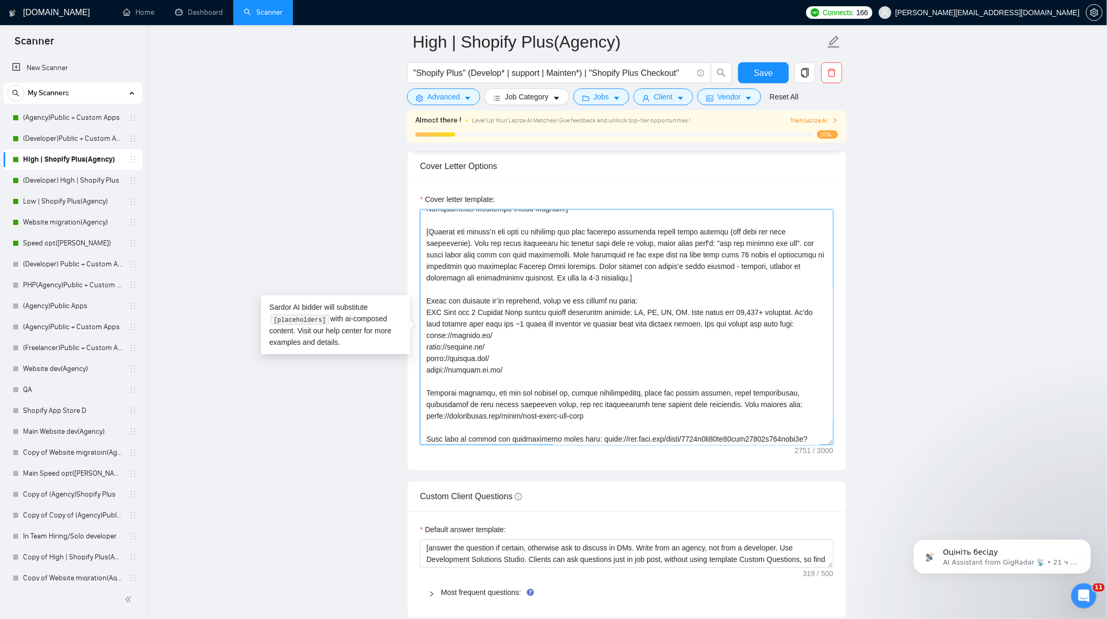
scroll to position [229, 0]
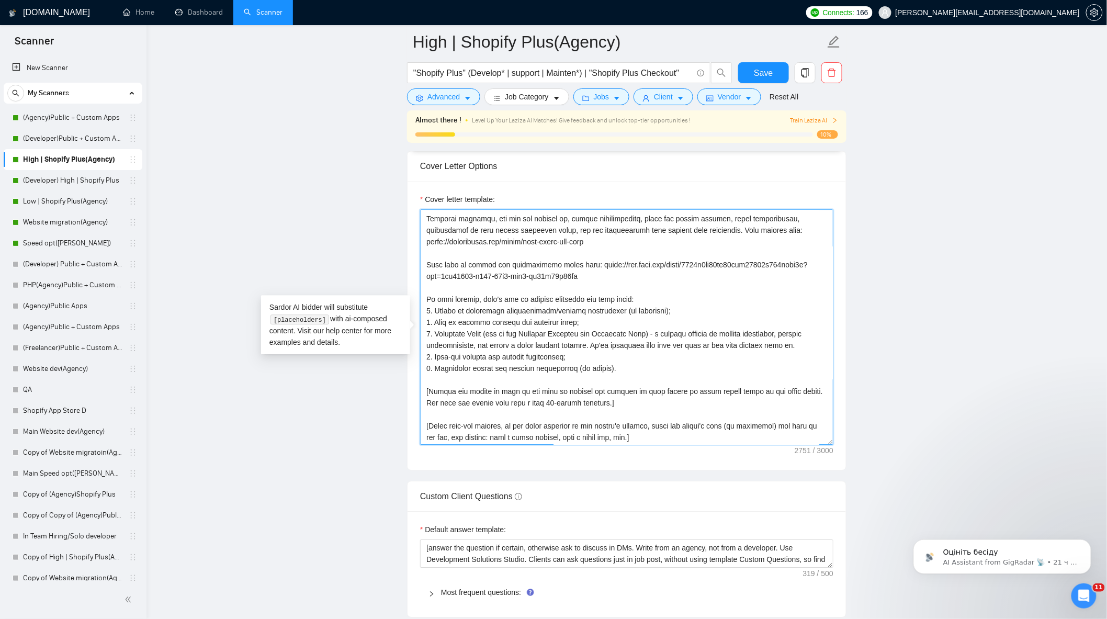
drag, startPoint x: 424, startPoint y: 308, endPoint x: 621, endPoint y: 377, distance: 209.0
click at [621, 377] on textarea "Cover letter template:" at bounding box center [626, 327] width 413 height 236
click at [566, 377] on textarea "Cover letter template:" at bounding box center [626, 327] width 413 height 236
drag, startPoint x: 579, startPoint y: 281, endPoint x: 424, endPoint y: 268, distance: 155.4
click at [424, 268] on textarea "Cover letter template:" at bounding box center [626, 327] width 413 height 236
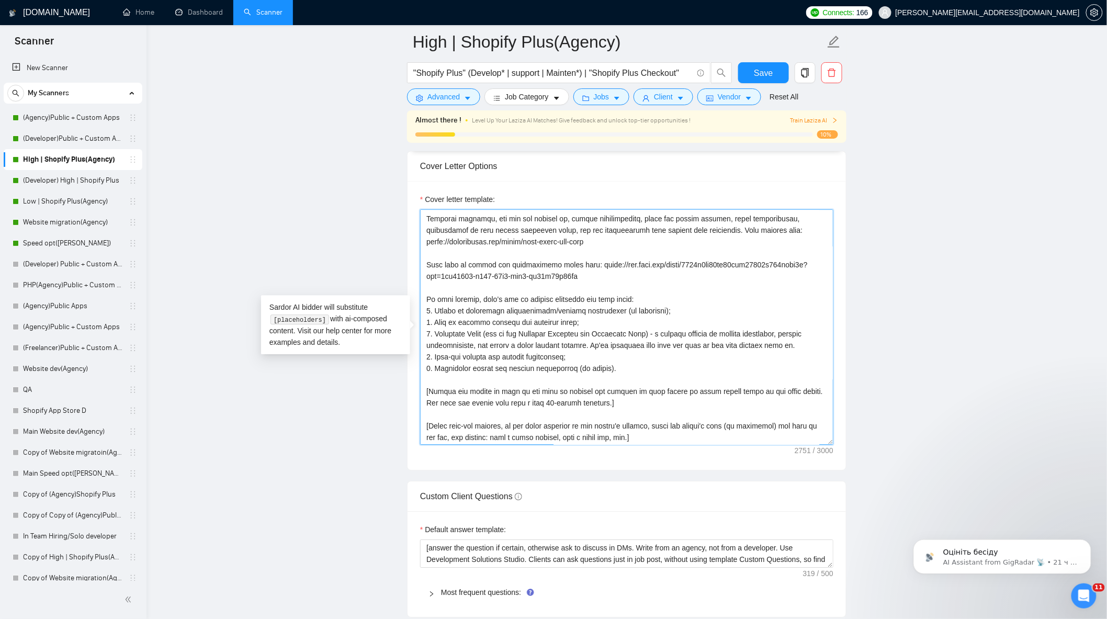
click at [609, 248] on textarea "Cover letter template:" at bounding box center [626, 327] width 413 height 236
drag, startPoint x: 576, startPoint y: 284, endPoint x: 579, endPoint y: 270, distance: 14.6
click at [579, 270] on textarea "Cover letter template:" at bounding box center [626, 327] width 413 height 236
click at [797, 246] on textarea "Cover letter template:" at bounding box center [626, 327] width 413 height 236
paste textarea "[URL][DOMAIN_NAME]"
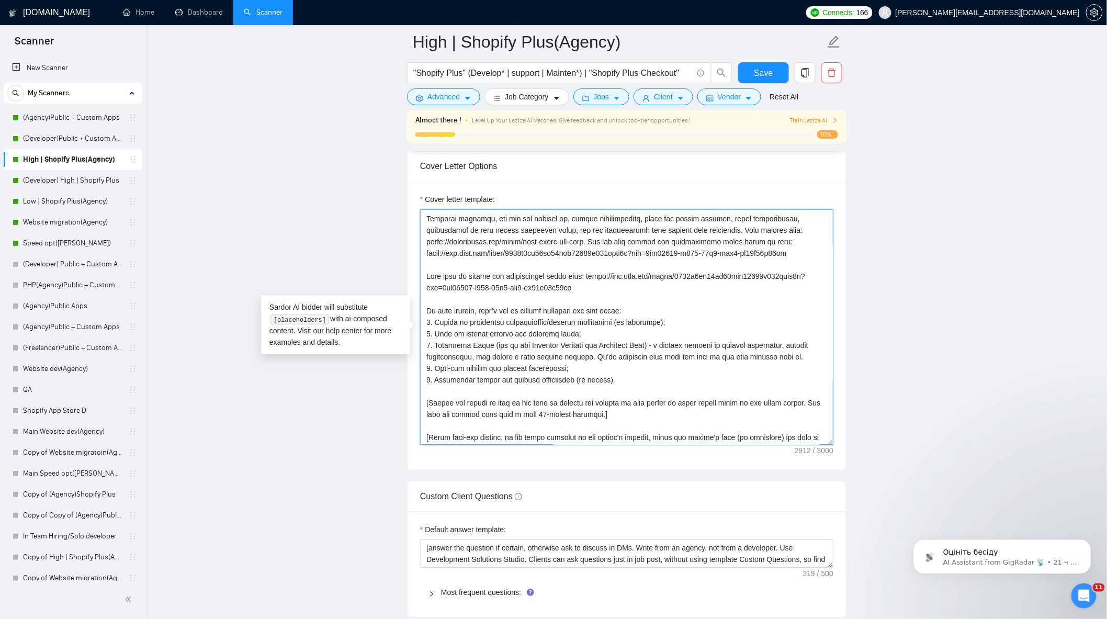
drag, startPoint x: 772, startPoint y: 248, endPoint x: 767, endPoint y: 248, distance: 5.3
click at [767, 248] on textarea "Cover letter template:" at bounding box center [626, 327] width 413 height 236
drag, startPoint x: 564, startPoint y: 288, endPoint x: 411, endPoint y: 275, distance: 153.3
click at [411, 275] on div "Cover letter template:" at bounding box center [627, 325] width 439 height 289
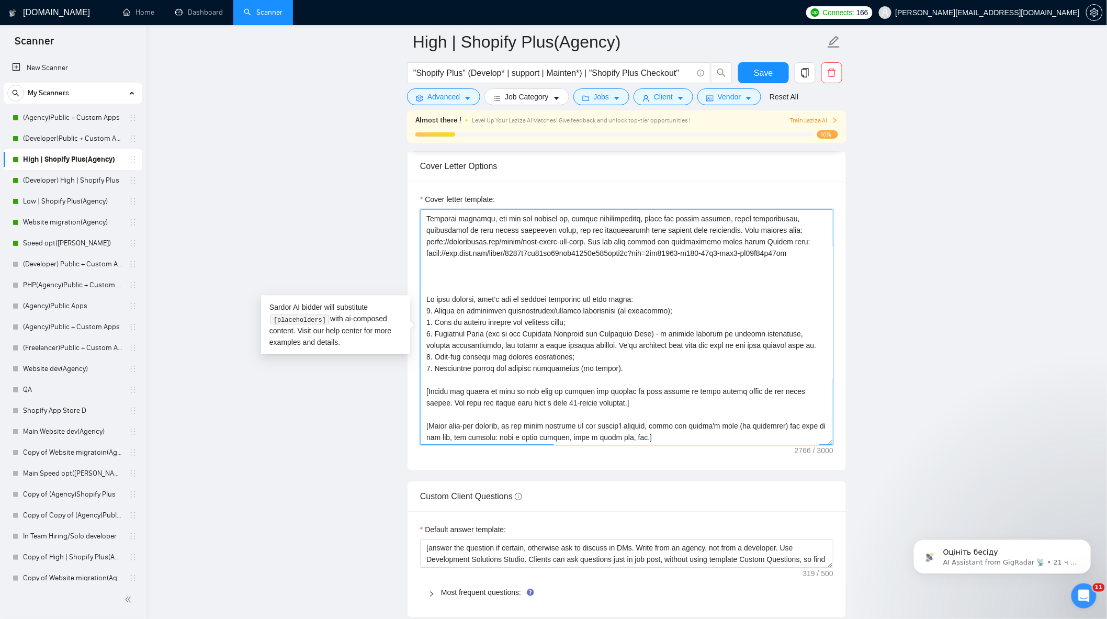
click at [608, 246] on textarea "Cover letter template:" at bounding box center [626, 327] width 413 height 236
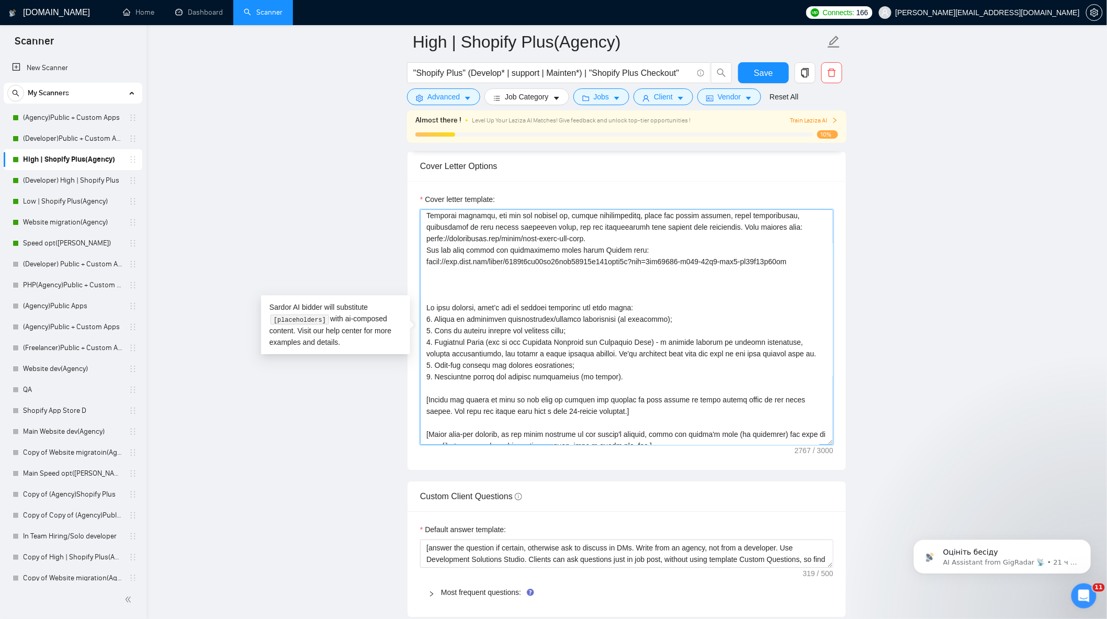
scroll to position [116, 0]
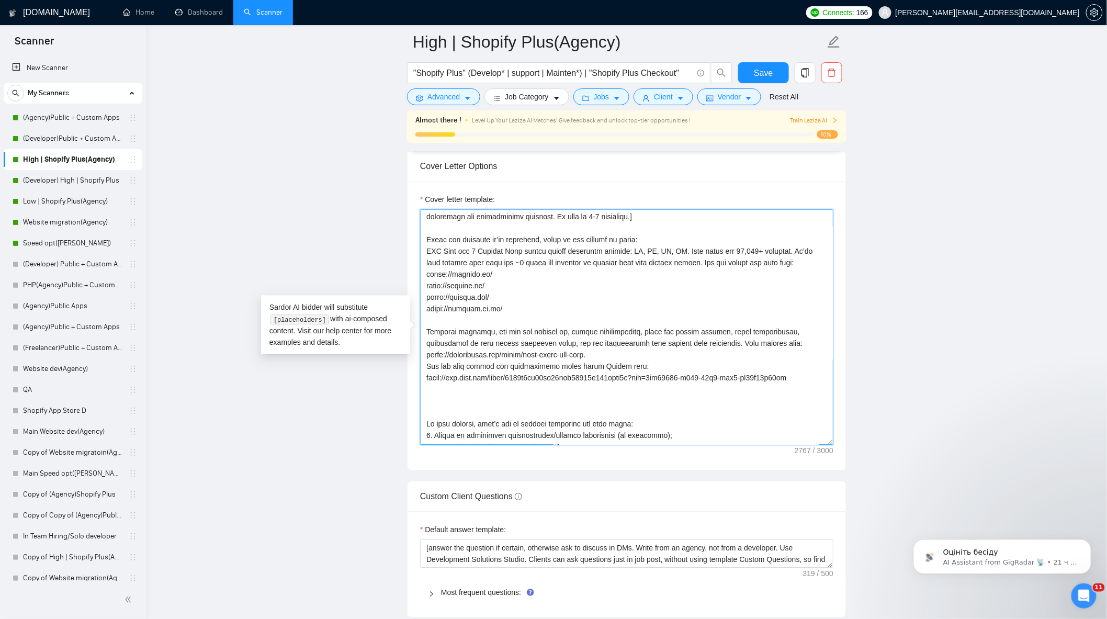
drag, startPoint x: 800, startPoint y: 384, endPoint x: 423, endPoint y: 245, distance: 401.5
click at [423, 245] on textarea "Cover letter template:" at bounding box center [626, 327] width 413 height 236
click at [542, 273] on textarea "Cover letter template:" at bounding box center [626, 327] width 413 height 236
click at [640, 245] on textarea "Cover letter template:" at bounding box center [626, 327] width 413 height 236
click at [424, 254] on textarea "Cover letter template:" at bounding box center [626, 327] width 413 height 236
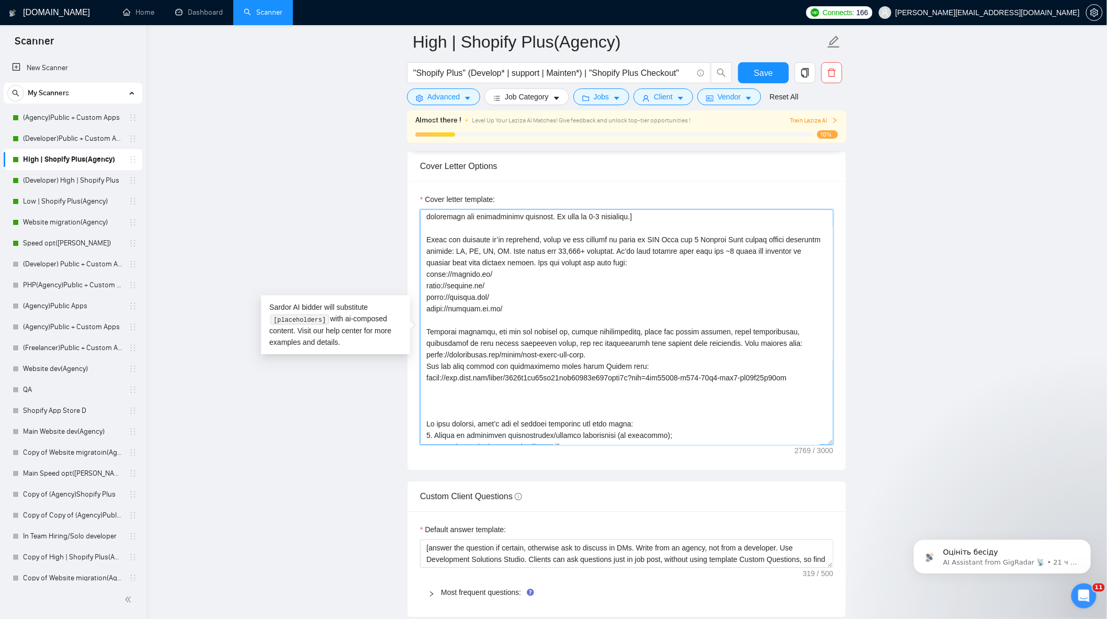
click at [681, 243] on textarea "Cover letter template:" at bounding box center [626, 327] width 413 height 236
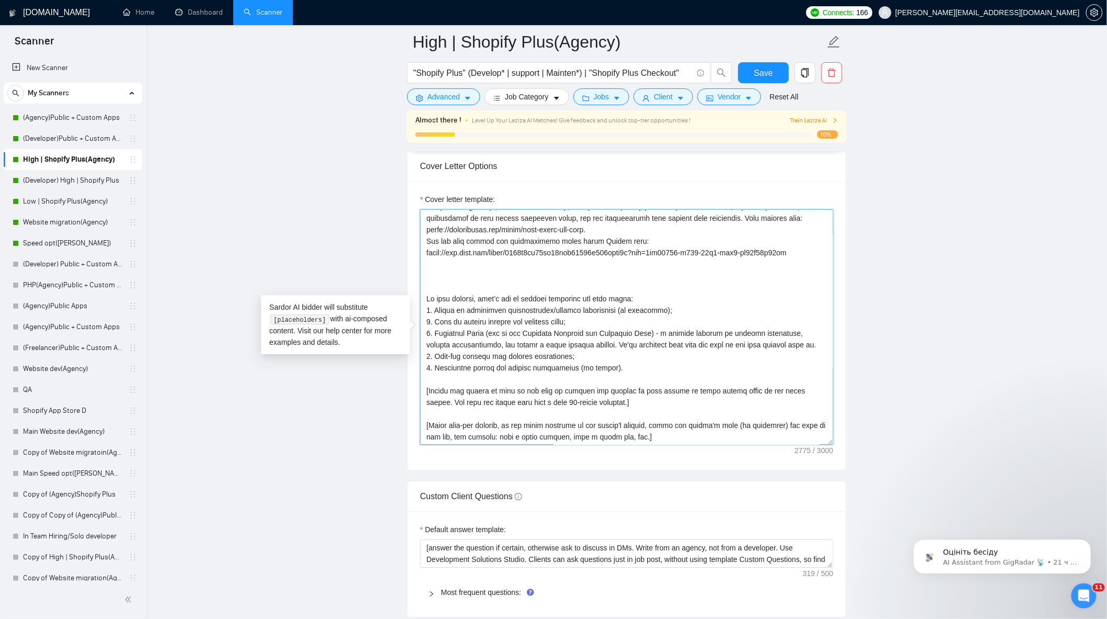
scroll to position [1047, 0]
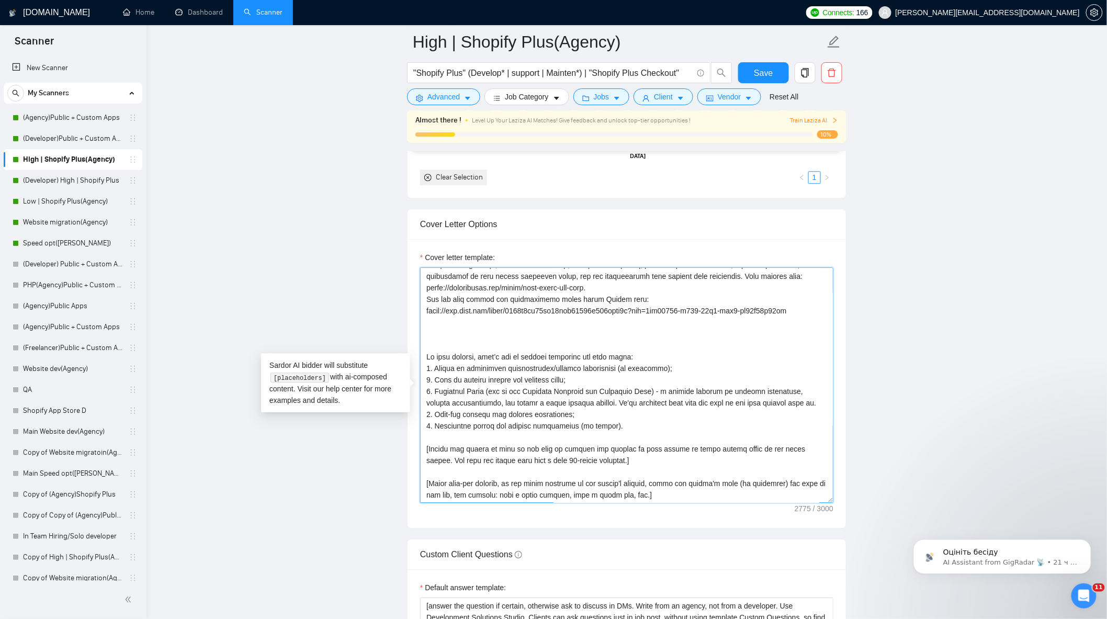
click at [545, 346] on textarea "Cover letter template:" at bounding box center [626, 385] width 413 height 236
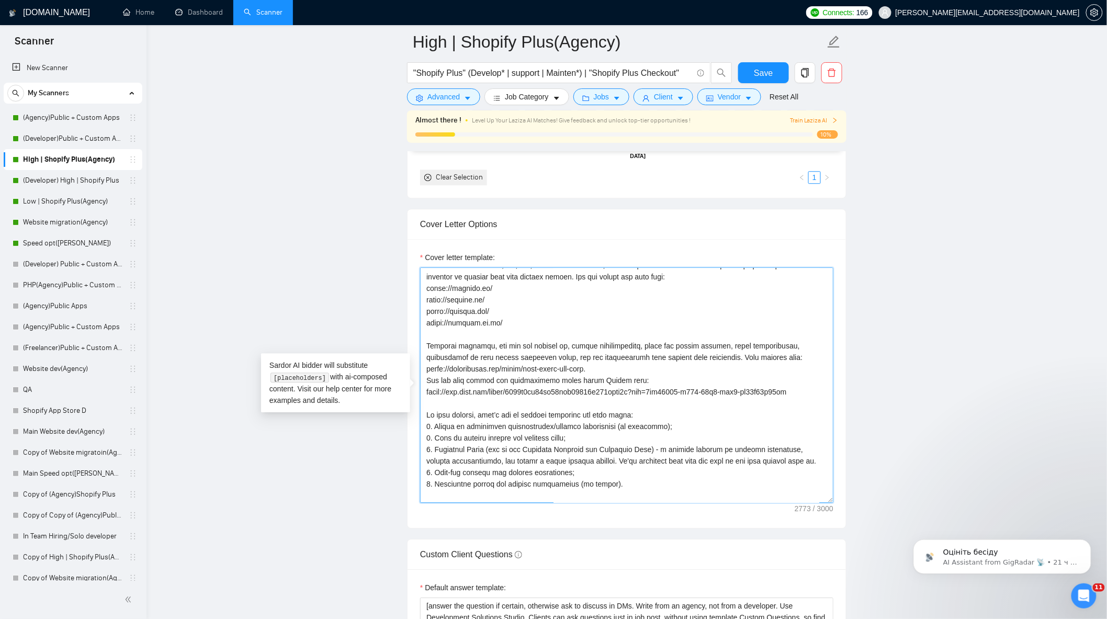
scroll to position [102, 0]
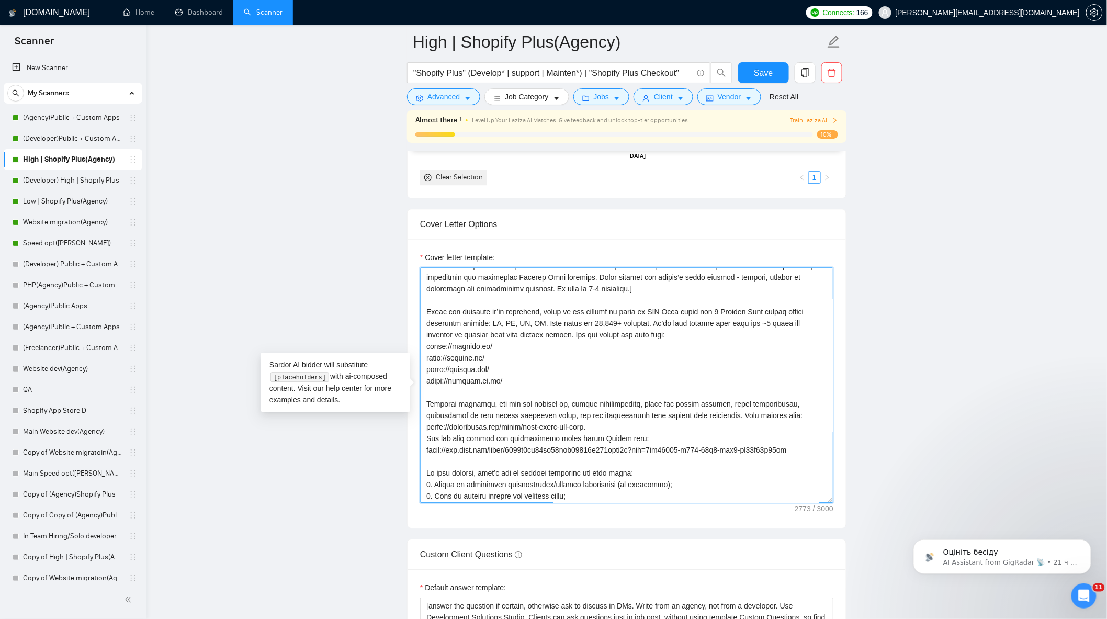
click at [488, 397] on textarea "Cover letter template:" at bounding box center [626, 385] width 413 height 236
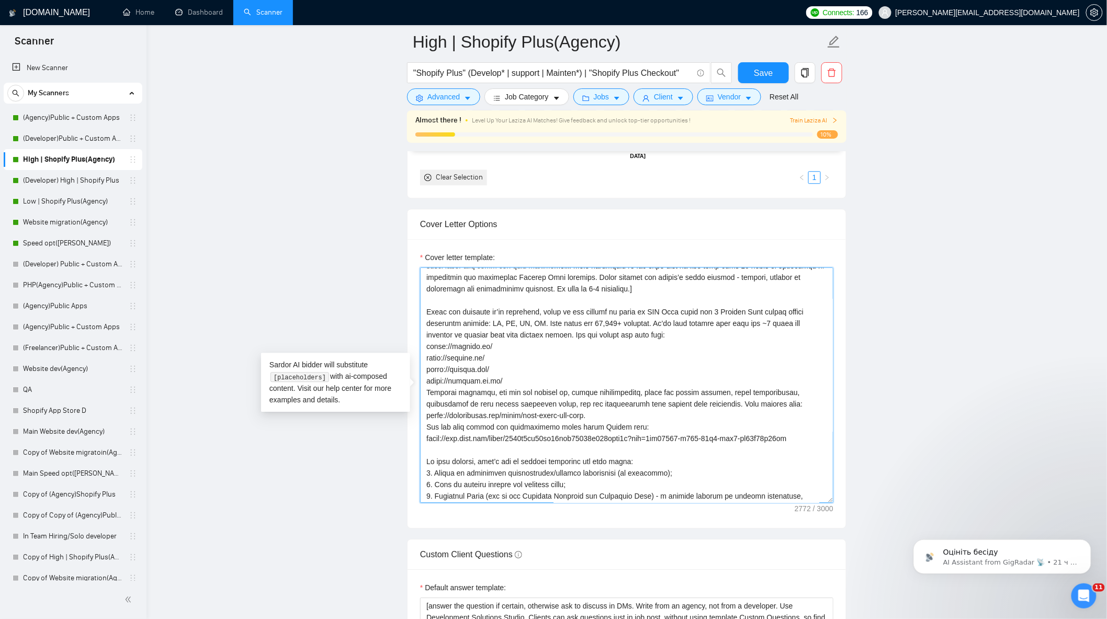
click at [427, 432] on textarea "Cover letter template:" at bounding box center [626, 385] width 413 height 236
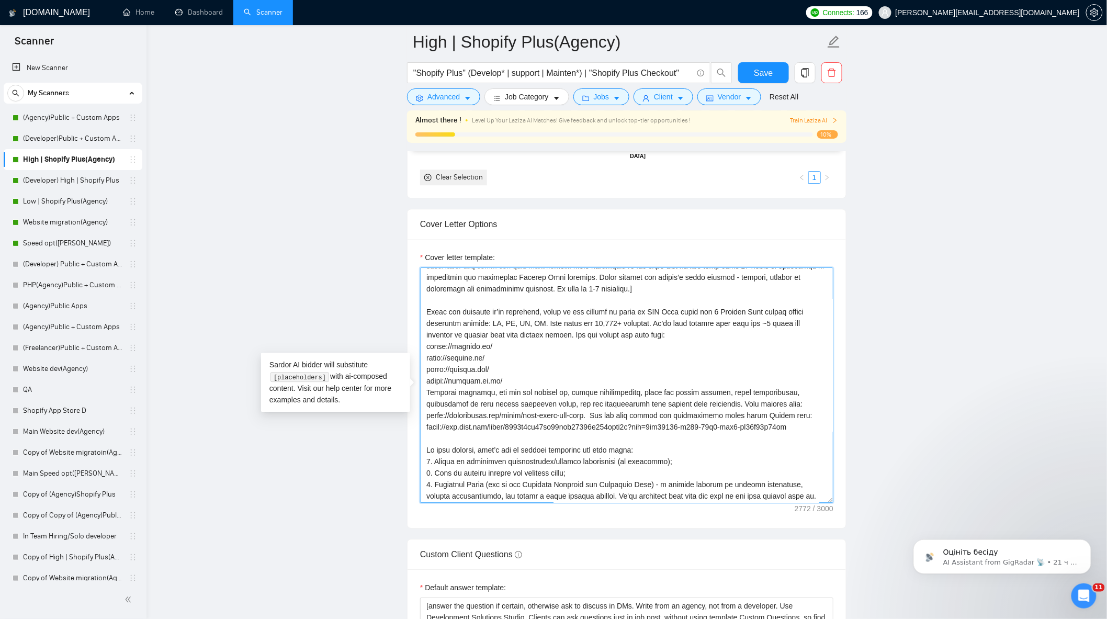
click at [780, 446] on textarea "Cover letter template:" at bounding box center [626, 385] width 413 height 236
drag, startPoint x: 791, startPoint y: 421, endPoint x: 769, endPoint y: 421, distance: 21.5
click at [769, 421] on textarea "Cover letter template:" at bounding box center [626, 385] width 413 height 236
type textarea "[Lorem i dolorsit ametcons adipi eli seddoe't inci ut laboree dolo (ma ali en a…"
click at [761, 71] on span "Save" at bounding box center [763, 72] width 19 height 13
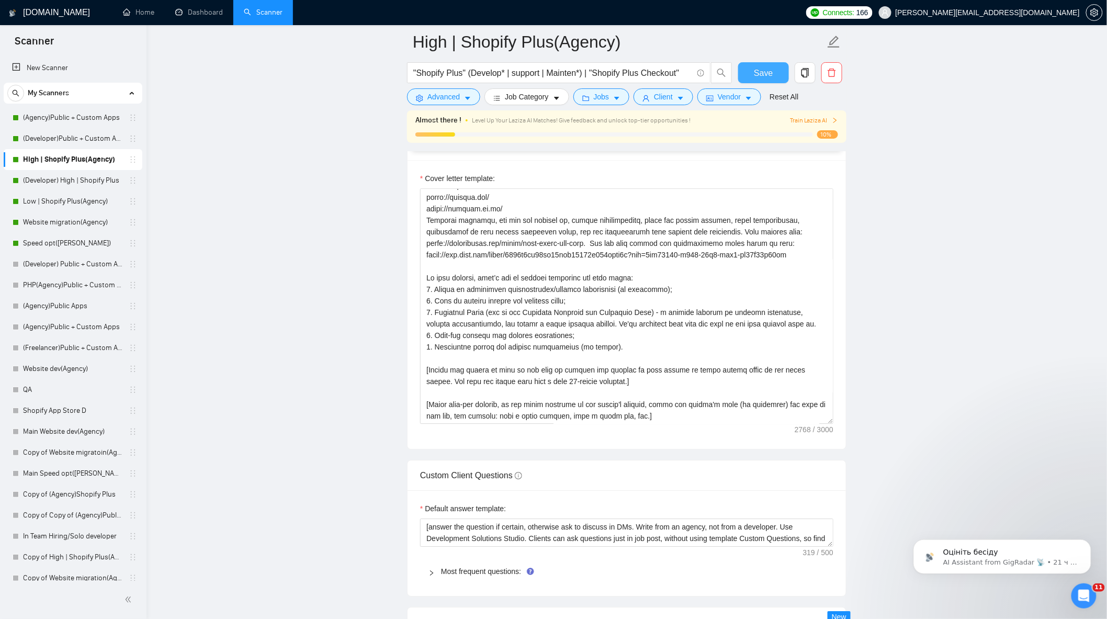
scroll to position [1105, 0]
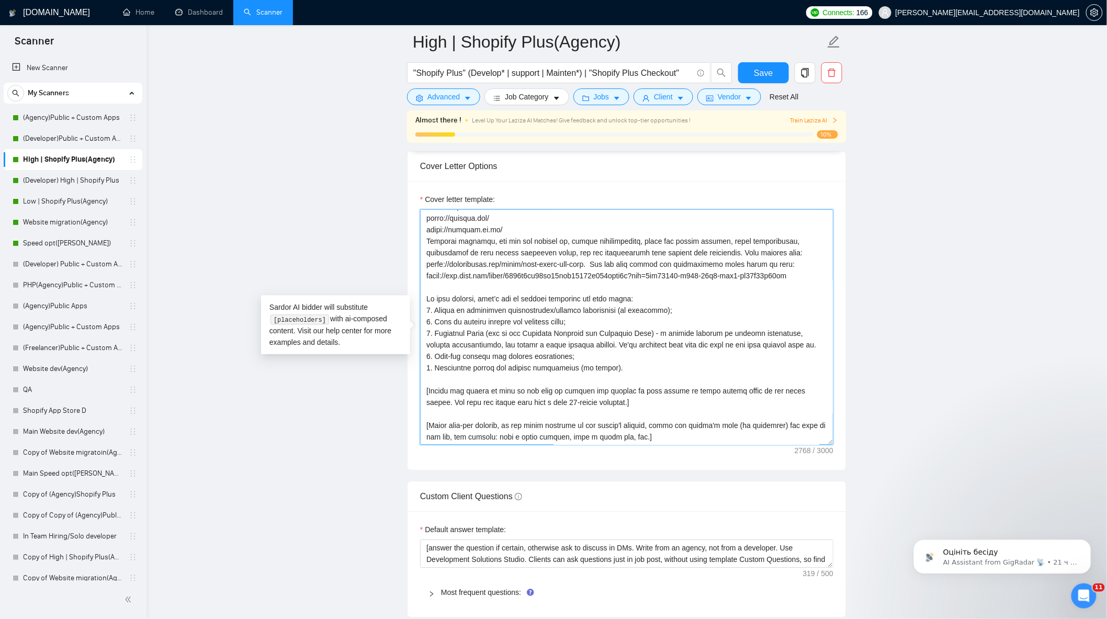
drag, startPoint x: 592, startPoint y: 350, endPoint x: 789, endPoint y: 354, distance: 196.3
click at [789, 354] on textarea "Cover letter template:" at bounding box center [626, 327] width 413 height 236
paste textarea "provide this step free of charge if you decide to proceed with us."
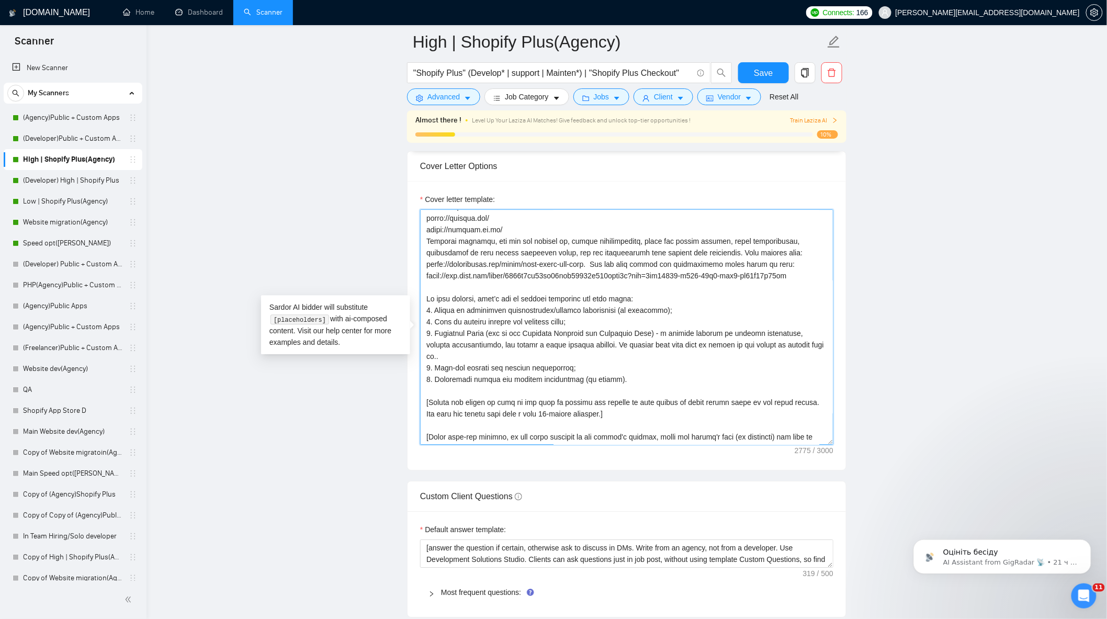
drag, startPoint x: 674, startPoint y: 352, endPoint x: 693, endPoint y: 384, distance: 37.8
click at [674, 352] on textarea "Cover letter template:" at bounding box center [626, 327] width 413 height 236
drag, startPoint x: 750, startPoint y: 351, endPoint x: 729, endPoint y: 351, distance: 20.9
click at [729, 351] on textarea "Cover letter template:" at bounding box center [626, 327] width 413 height 236
click at [803, 348] on textarea "Cover letter template:" at bounding box center [626, 327] width 413 height 236
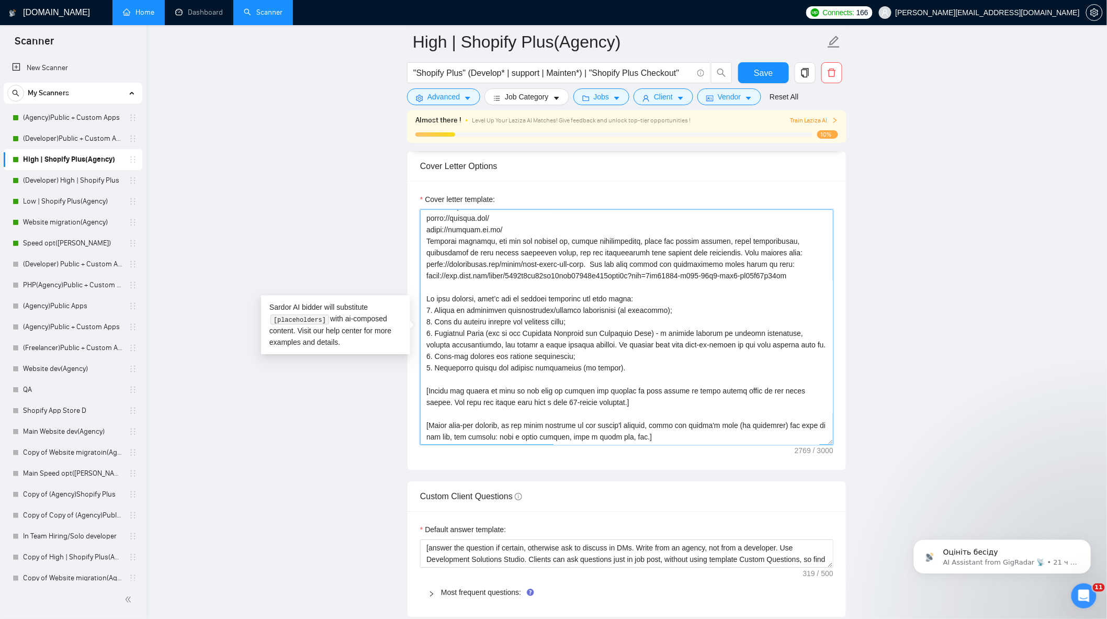
type textarea "[Lorem i dolorsit ametcons adipi eli seddoe't inci ut laboree dolo (ma ali en a…"
click at [909, 211] on main "High | Shopify Plus(Agency) "Shopify Plus" (Develop* | support | Mainten*) | "S…" at bounding box center [626, 447] width 927 height 3020
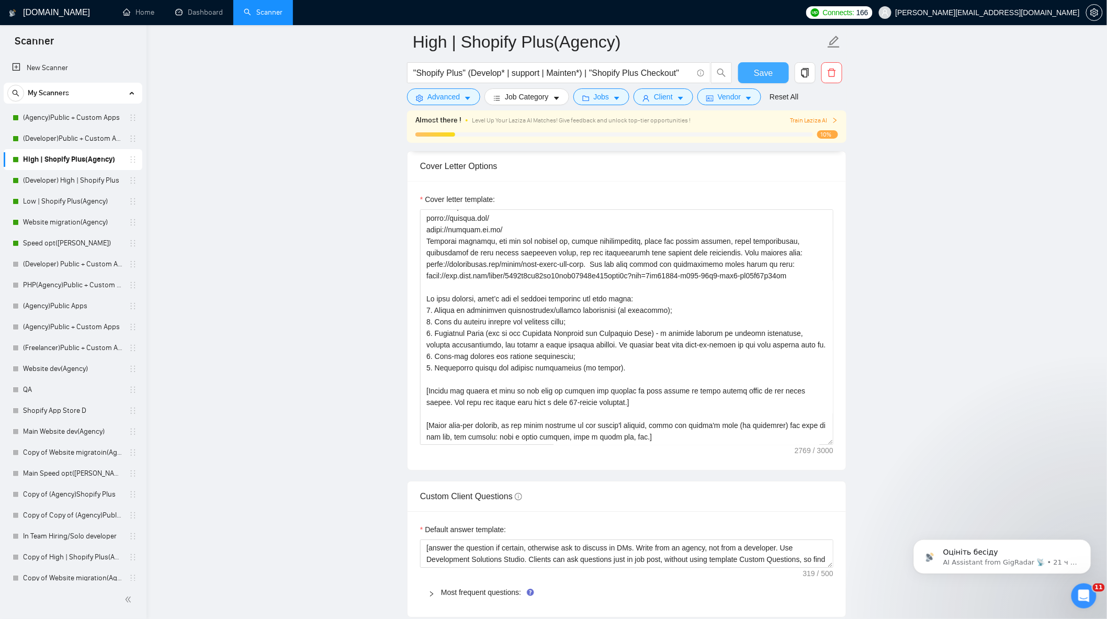
click at [769, 75] on span "Save" at bounding box center [763, 72] width 19 height 13
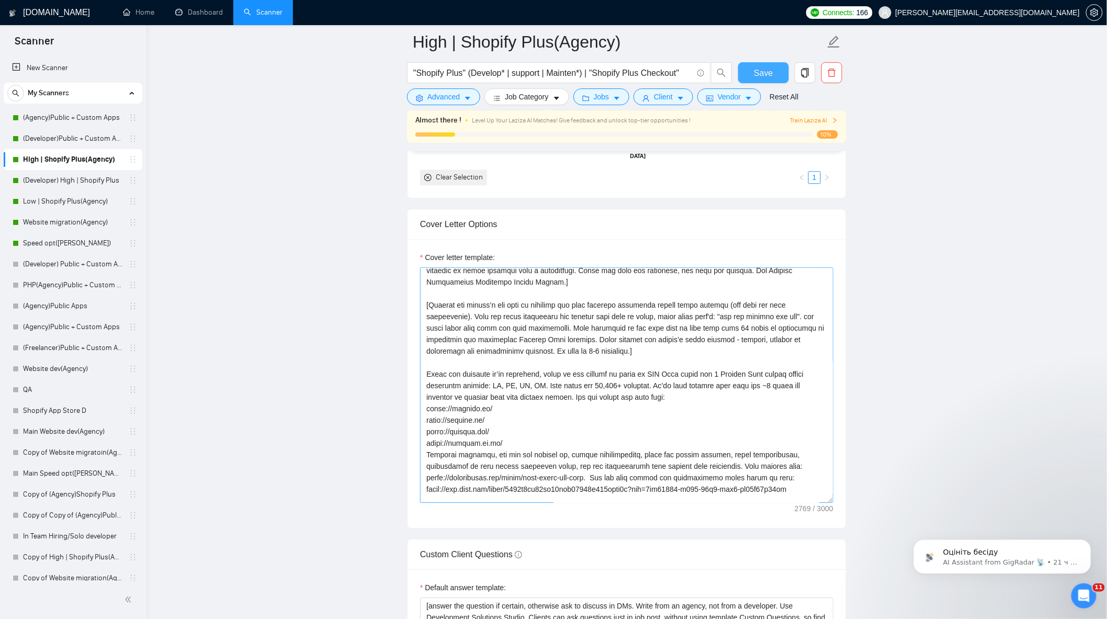
scroll to position [58, 0]
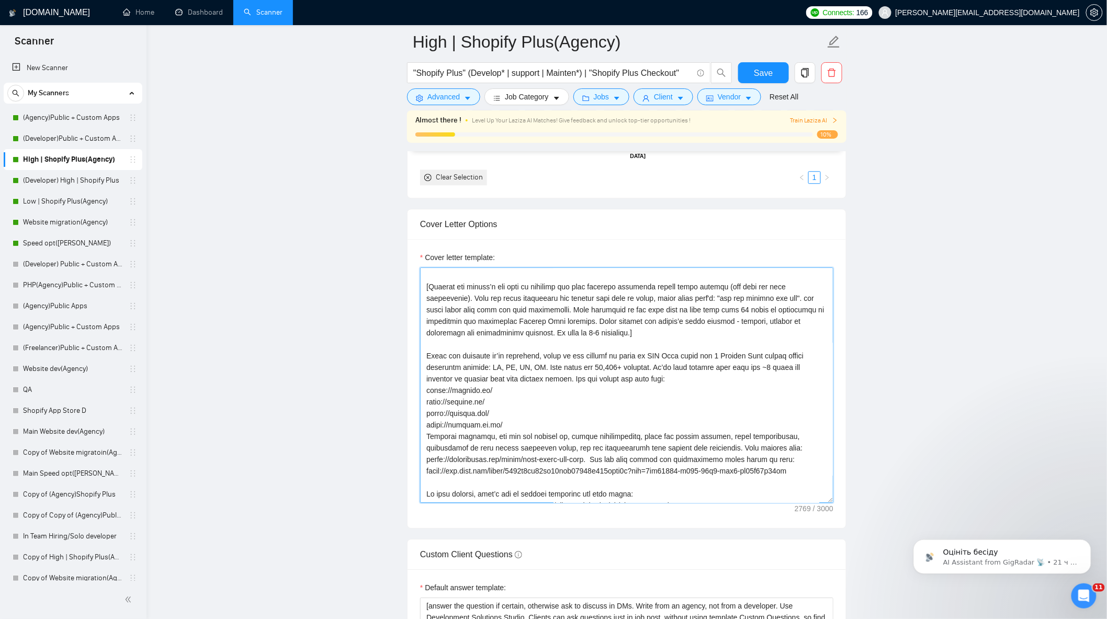
click at [606, 466] on textarea "Cover letter template:" at bounding box center [626, 385] width 413 height 236
type textarea "[Lorem i dolorsit ametcons adipi eli seddoe't inci ut laboree dolo (ma ali en a…"
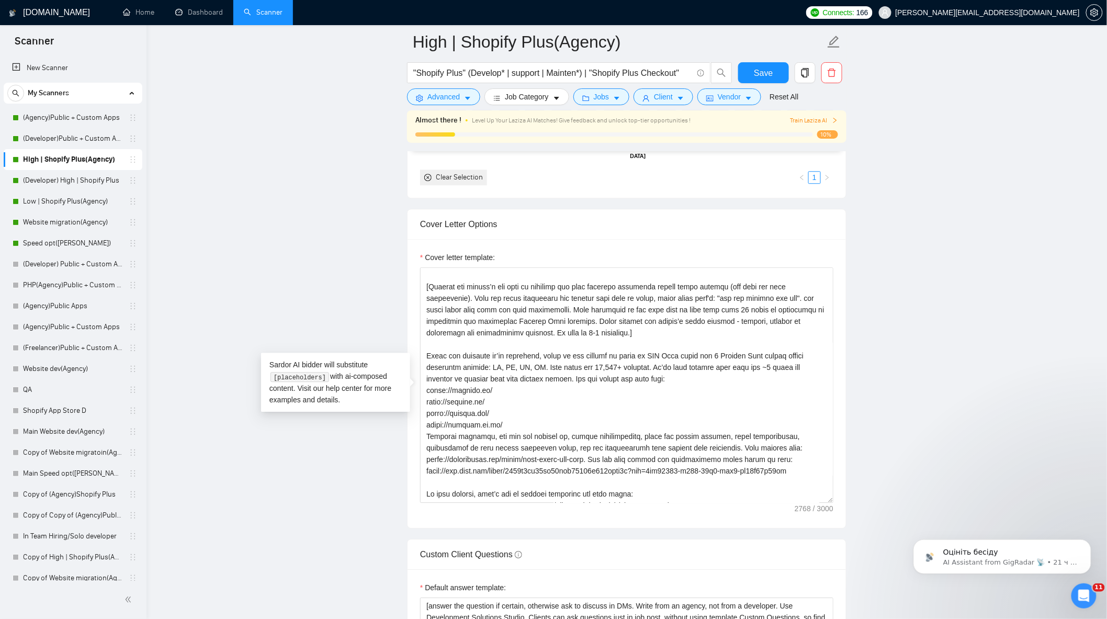
click at [861, 384] on main "High | Shopify Plus(Agency) "Shopify Plus" (Develop* | support | Mainten*) | "S…" at bounding box center [626, 505] width 927 height 3020
click at [746, 63] on button "Save" at bounding box center [763, 72] width 51 height 21
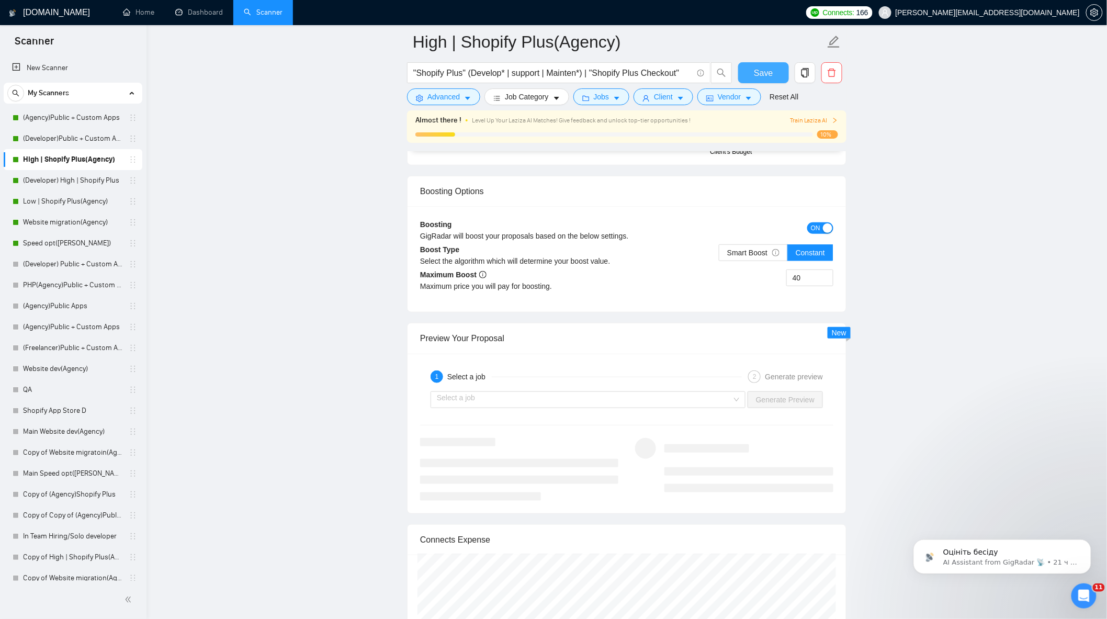
scroll to position [1802, 0]
click at [729, 397] on div "Select a job Generate Preview" at bounding box center [627, 398] width 416 height 25
click at [690, 407] on input "search" at bounding box center [584, 399] width 295 height 16
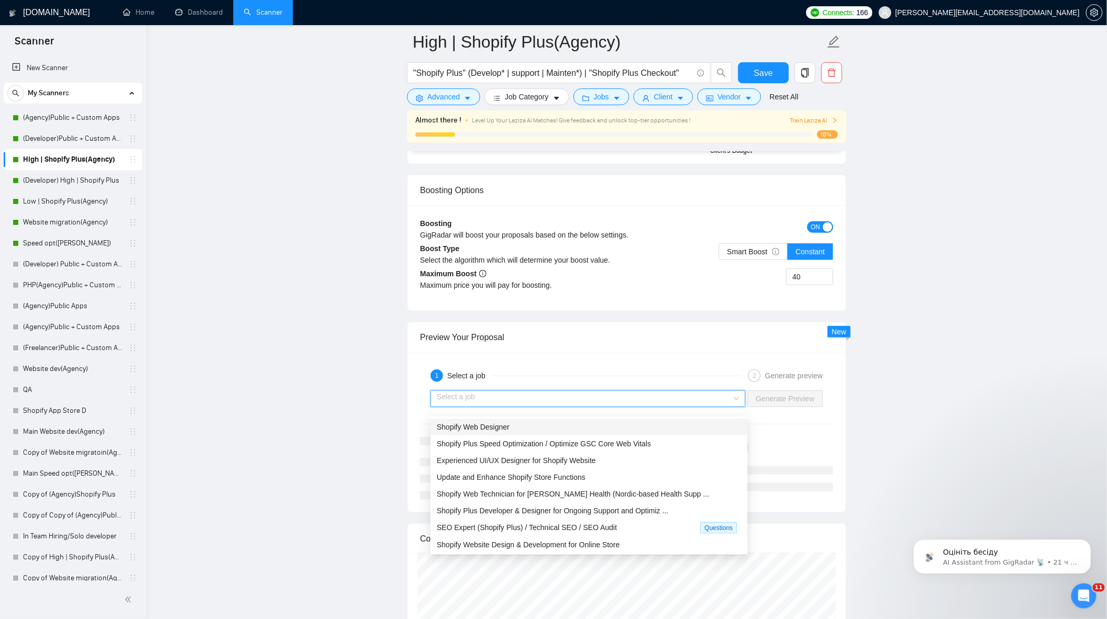
click at [533, 425] on div "Shopify Web Designer" at bounding box center [589, 427] width 305 height 12
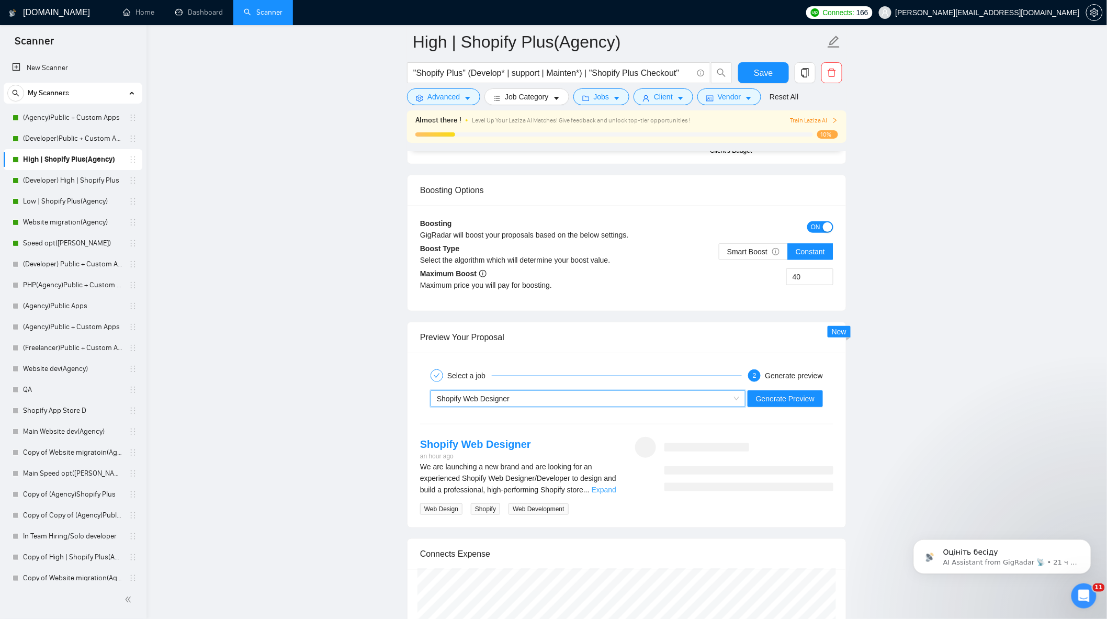
click at [606, 494] on link "Expand" at bounding box center [604, 490] width 25 height 8
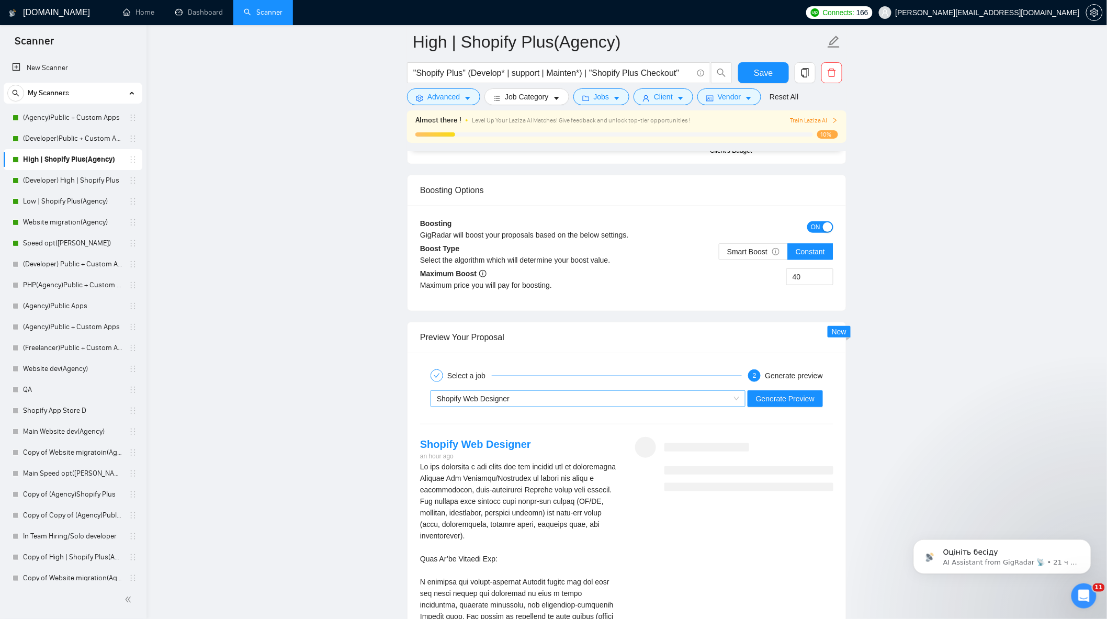
click at [591, 403] on div "Shopify Web Designer" at bounding box center [583, 399] width 293 height 16
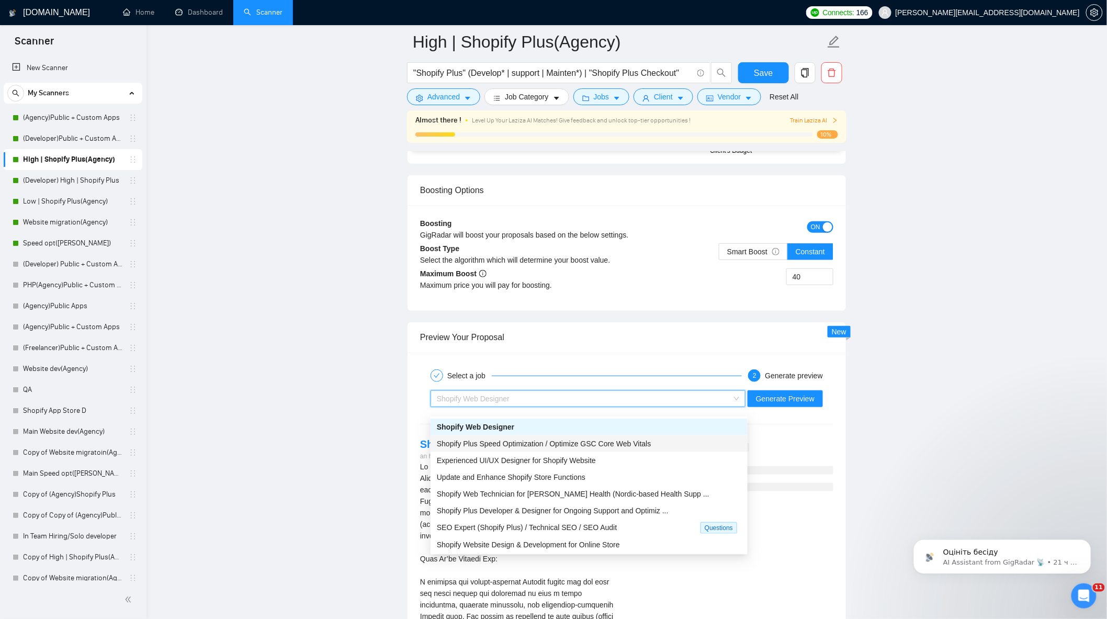
click at [551, 447] on span "Shopify Plus Speed Optimization / Optimize GSC Core Web Vitals" at bounding box center [544, 444] width 215 height 8
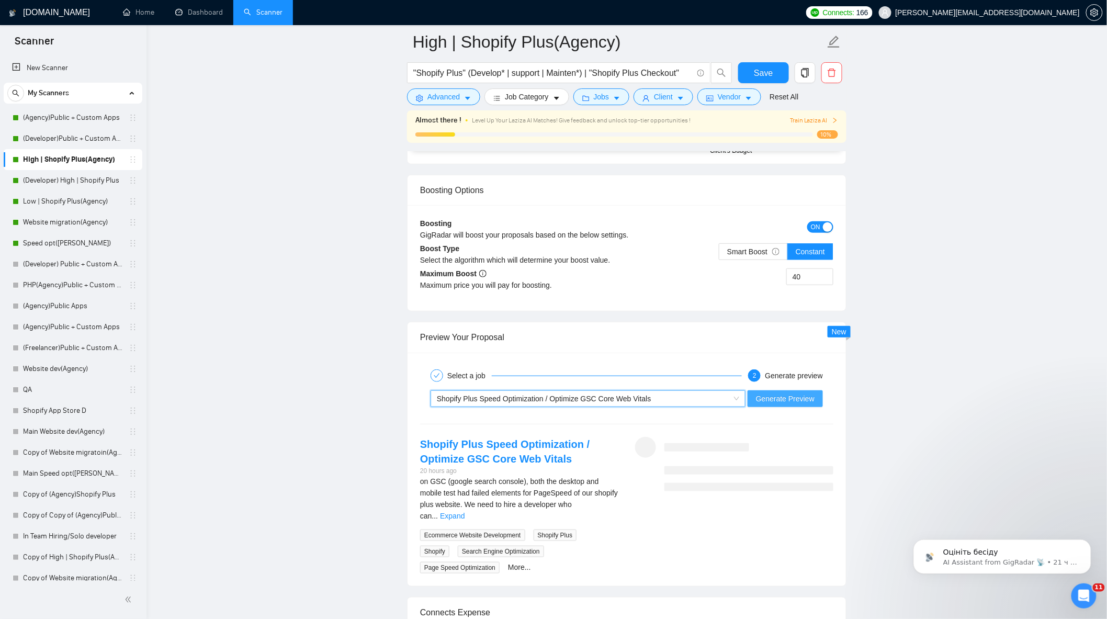
click at [780, 403] on span "Generate Preview" at bounding box center [785, 399] width 59 height 12
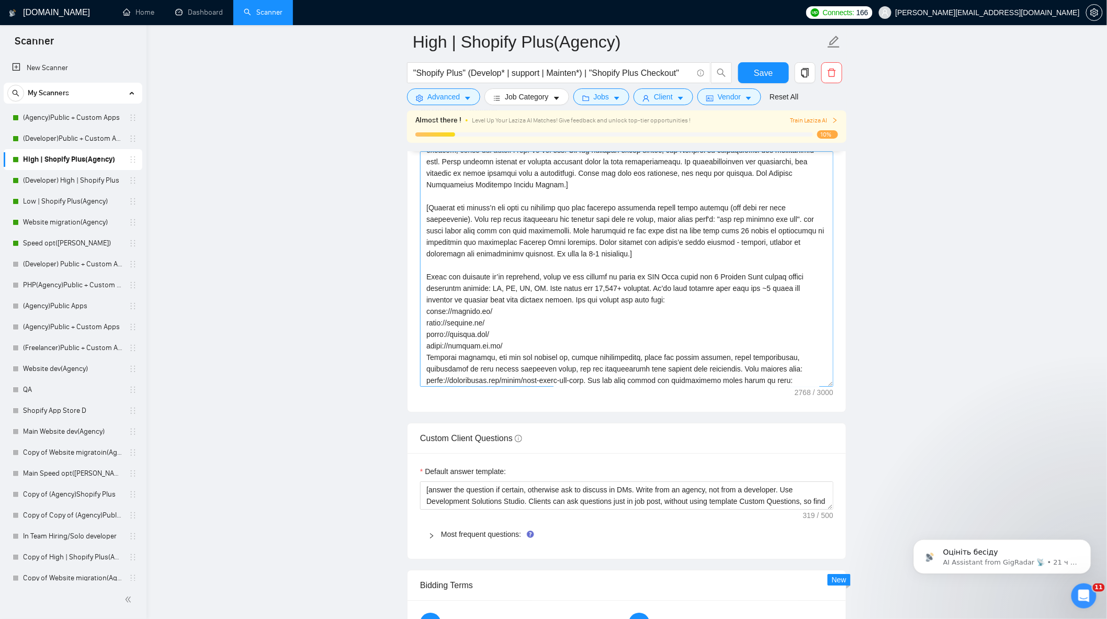
scroll to position [0, 0]
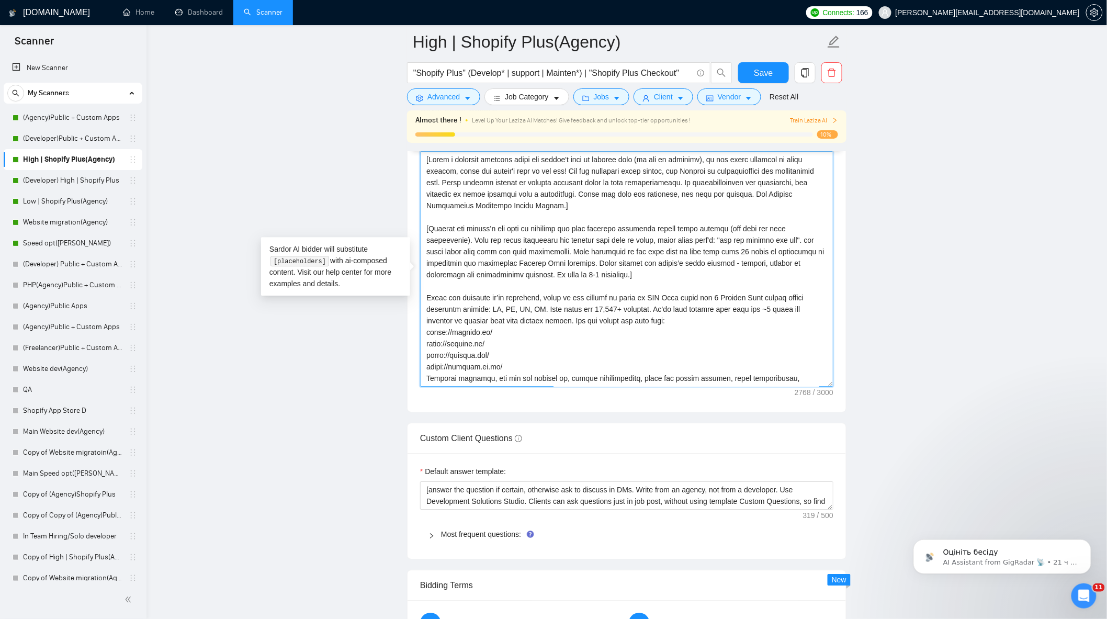
drag, startPoint x: 573, startPoint y: 304, endPoint x: 547, endPoint y: 306, distance: 25.2
click at [547, 306] on textarea "Cover letter template:" at bounding box center [626, 269] width 413 height 236
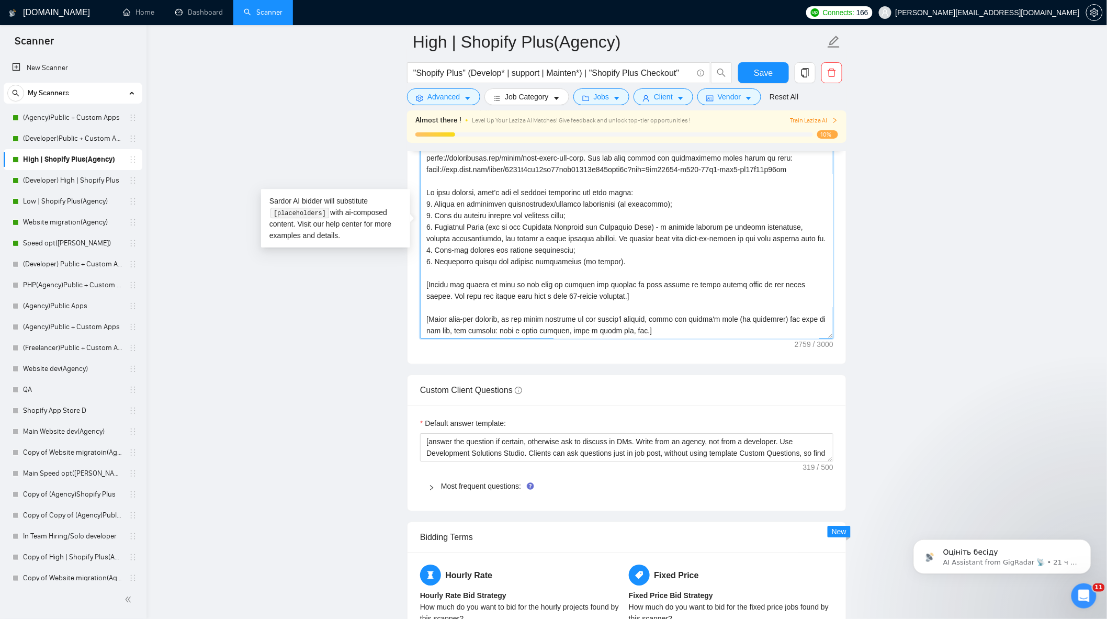
scroll to position [1221, 0]
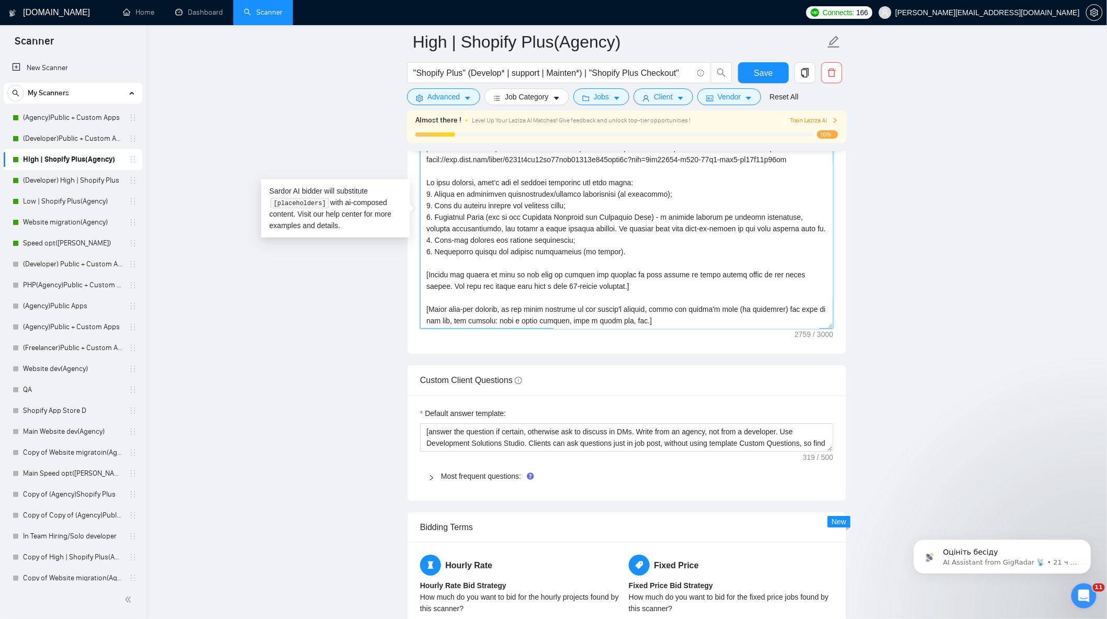
click at [660, 322] on textarea "Cover letter template:" at bounding box center [626, 211] width 413 height 236
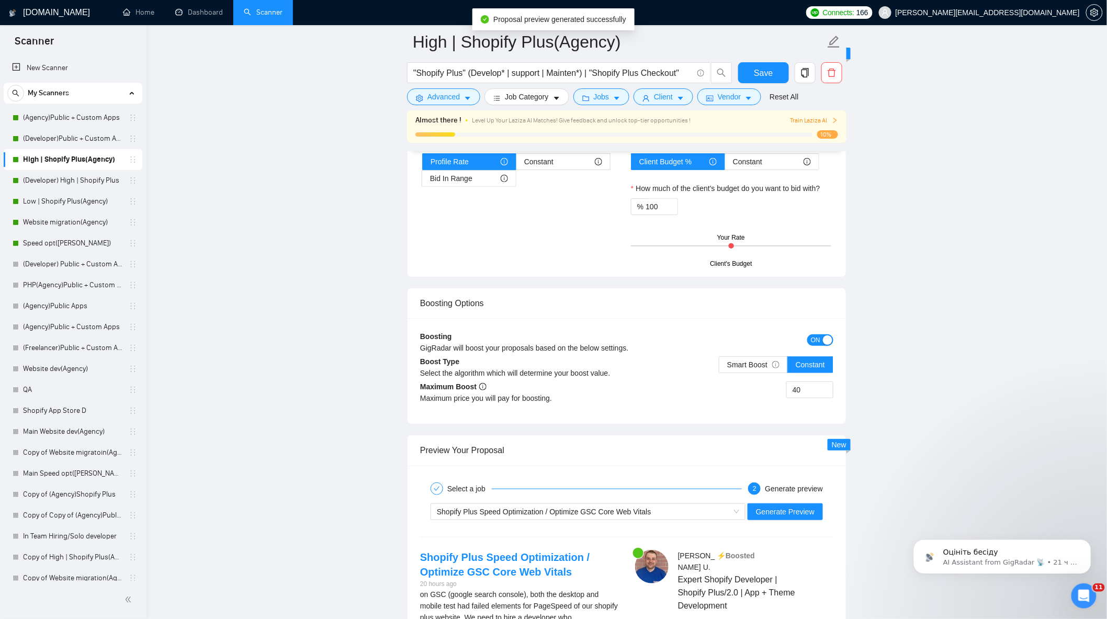
scroll to position [1977, 0]
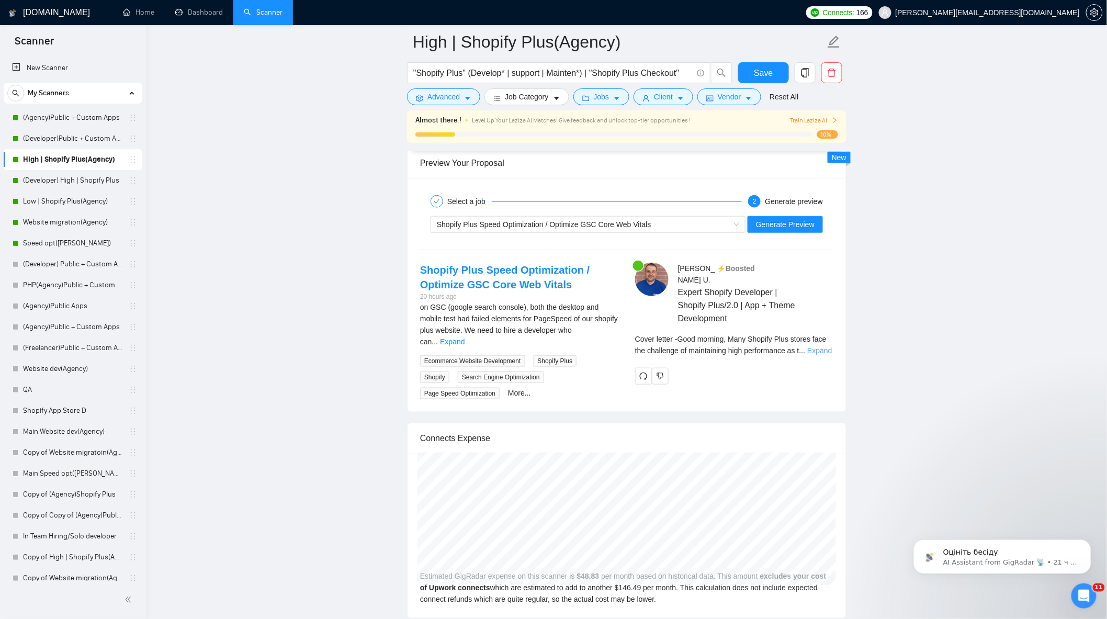
type textarea "[Lorem i dolorsit ametcons adipi eli seddoe't inci ut laboree dolo (ma ali en a…"
click at [816, 348] on link "Expand" at bounding box center [820, 350] width 25 height 8
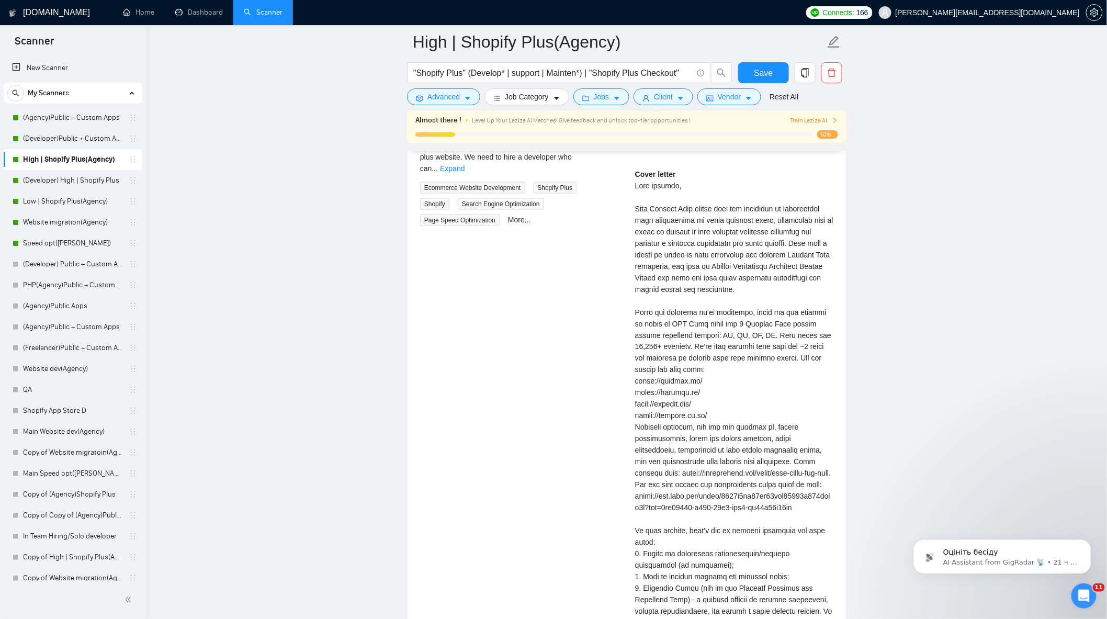
scroll to position [2035, 0]
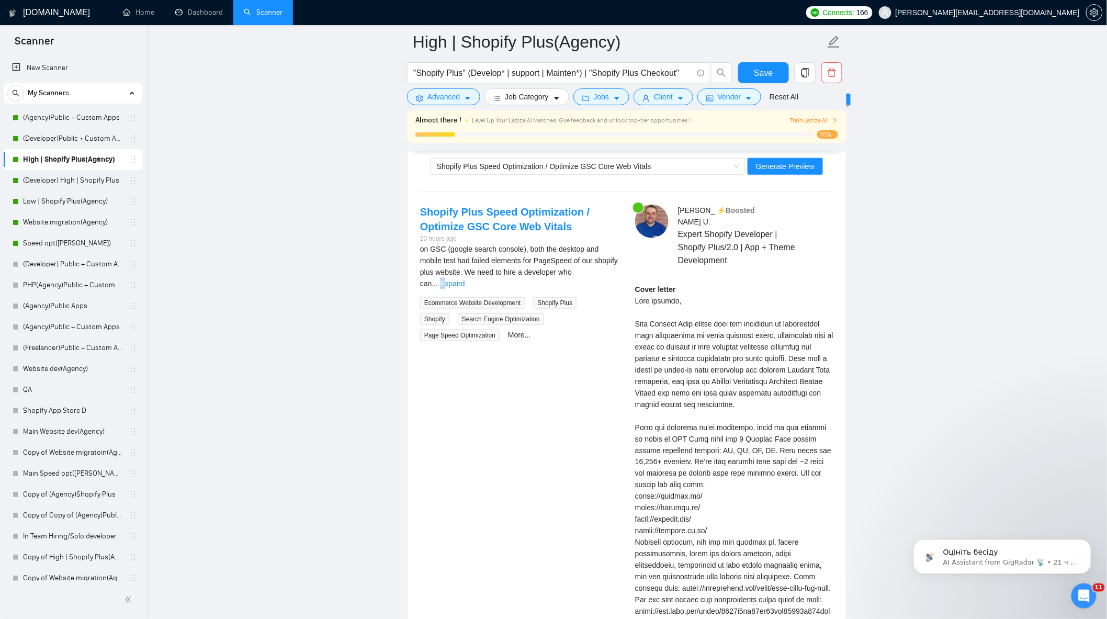
click at [465, 279] on link "Expand" at bounding box center [452, 283] width 25 height 8
click at [613, 164] on div "Shopify Plus Speed Optimization / Optimize GSC Core Web Vitals Generate Preview" at bounding box center [627, 166] width 416 height 25
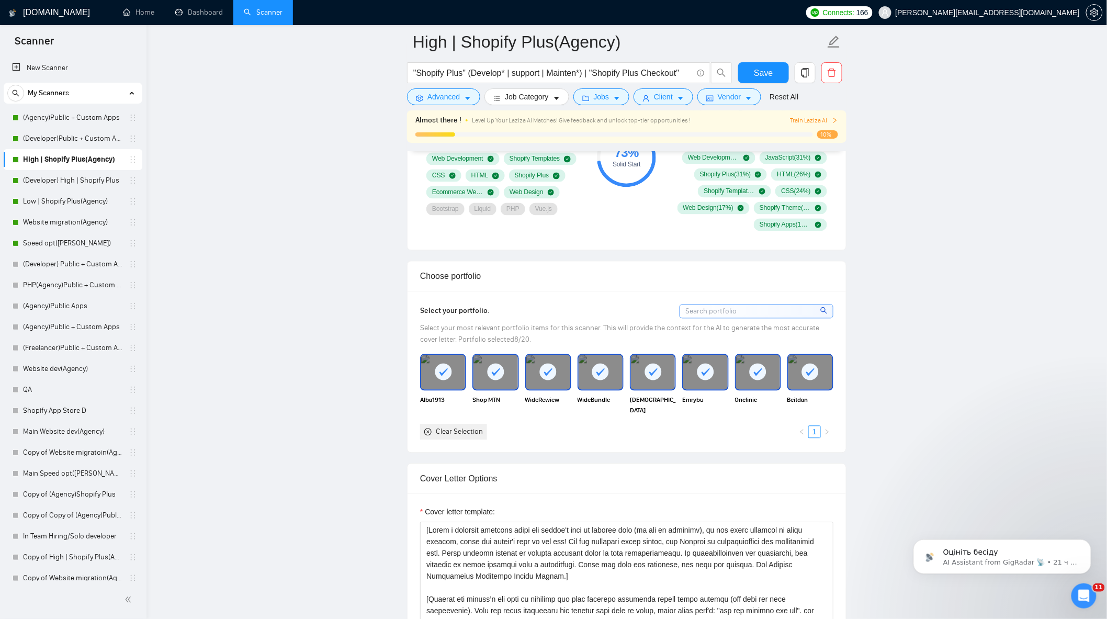
scroll to position [930, 0]
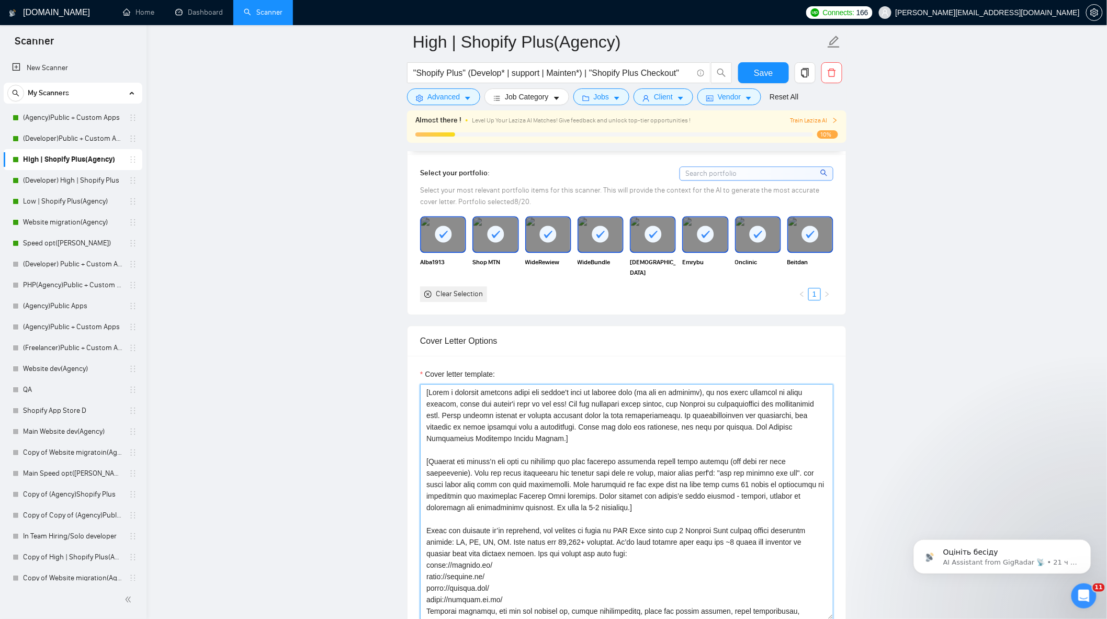
click at [557, 445] on textarea "Cover letter template:" at bounding box center [626, 502] width 413 height 236
